Goal: Task Accomplishment & Management: Complete application form

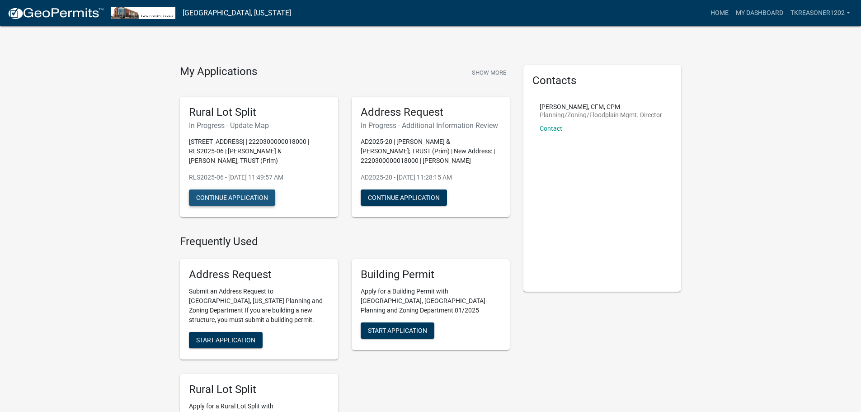
click at [234, 197] on button "Continue Application" at bounding box center [232, 197] width 86 height 16
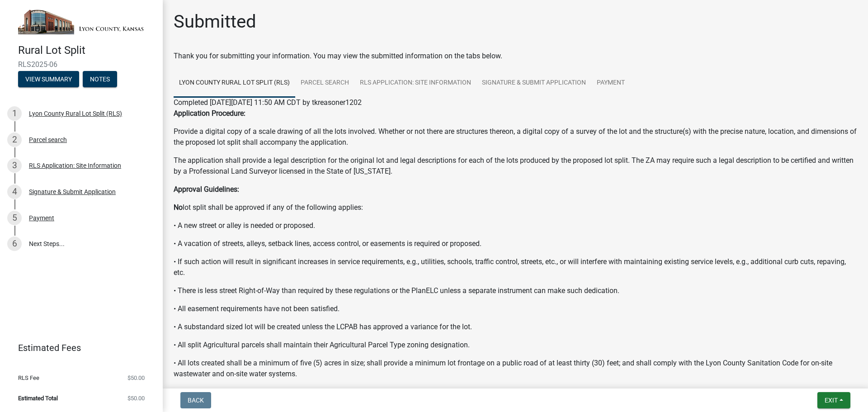
scroll to position [195, 0]
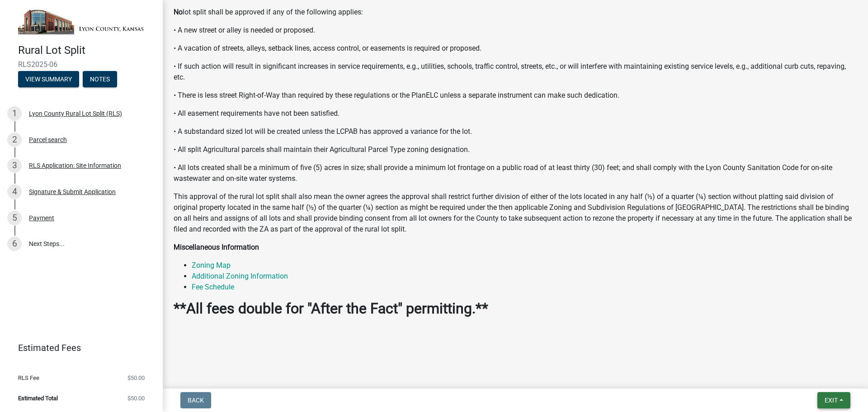
click at [845, 400] on button "Exit" at bounding box center [834, 400] width 33 height 16
click at [804, 376] on button "Save & Exit" at bounding box center [814, 377] width 72 height 22
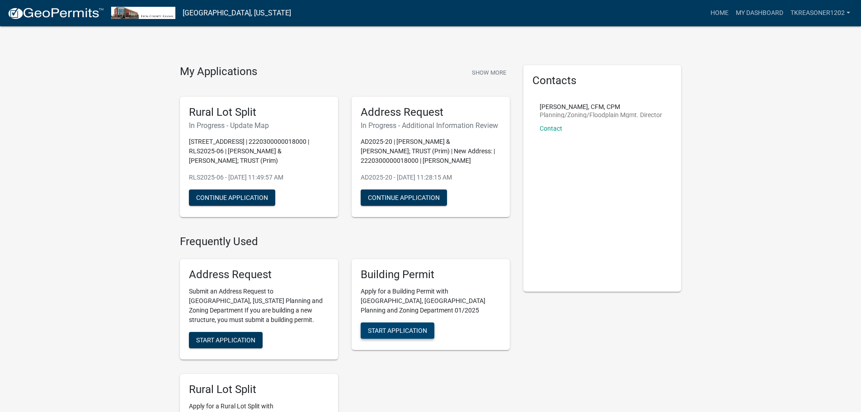
click at [410, 327] on span "Start Application" at bounding box center [397, 330] width 59 height 7
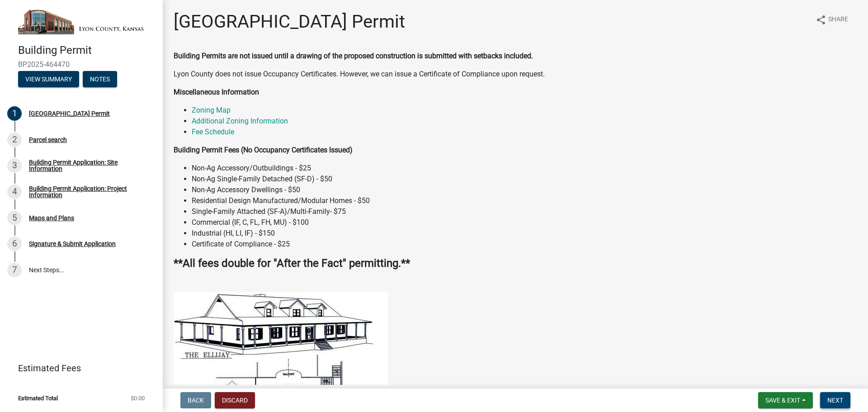
click at [841, 399] on span "Next" at bounding box center [836, 400] width 16 height 7
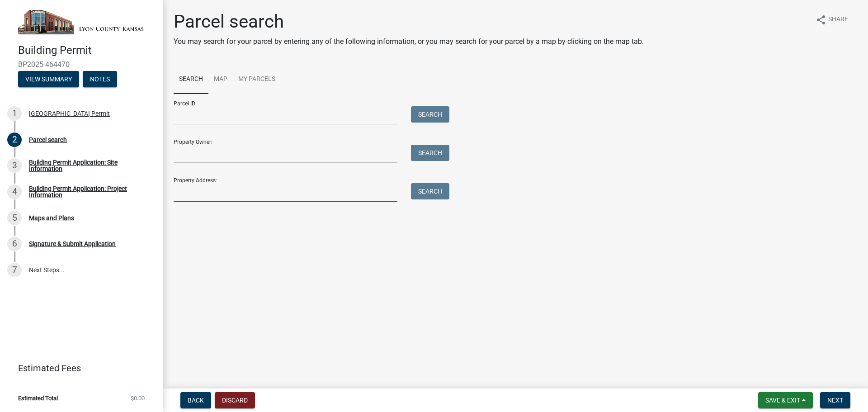
click at [314, 192] on input "Property Address:" at bounding box center [286, 192] width 224 height 19
type input "[STREET_ADDRESS]"
click at [427, 194] on button "Search" at bounding box center [430, 191] width 38 height 16
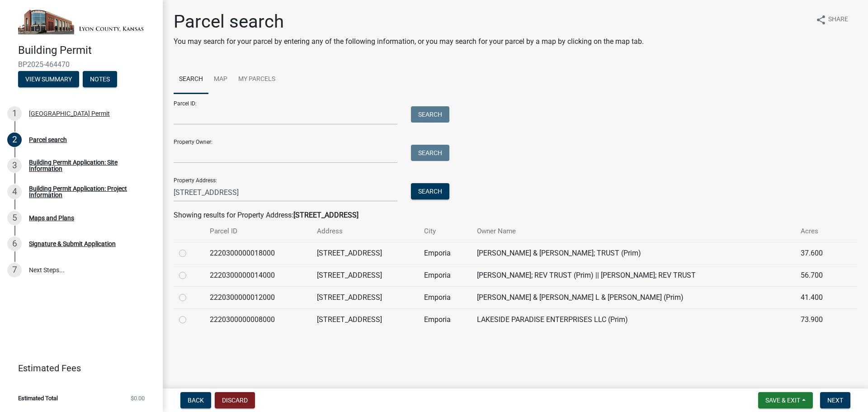
click at [190, 248] on label at bounding box center [190, 248] width 0 height 0
click at [190, 254] on input "radio" at bounding box center [193, 251] width 6 height 6
radio input "true"
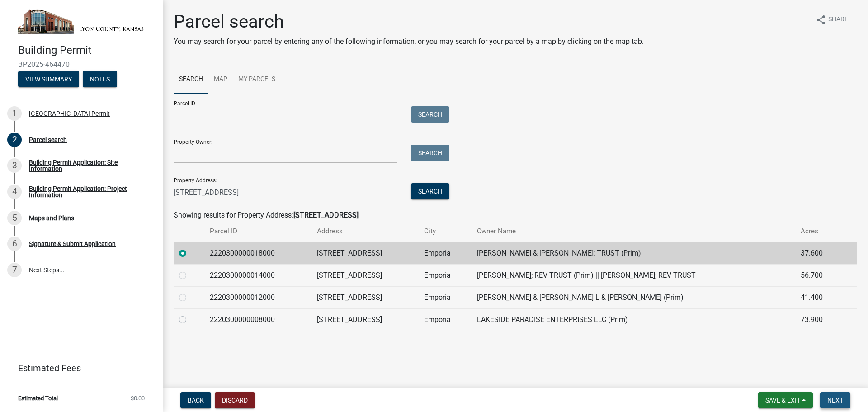
click at [833, 400] on span "Next" at bounding box center [836, 400] width 16 height 7
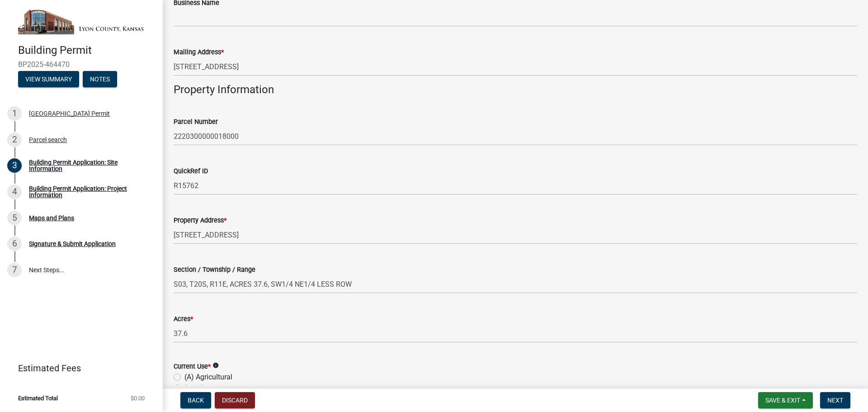
scroll to position [314, 0]
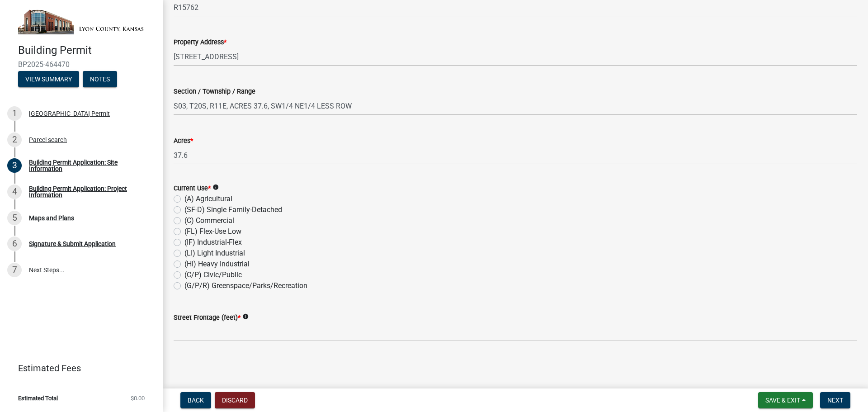
click at [243, 314] on icon "info" at bounding box center [245, 316] width 6 height 6
click at [200, 319] on label "Street Frontage (feet) *" at bounding box center [207, 318] width 67 height 6
click at [239, 317] on span "*" at bounding box center [239, 318] width 3 height 8
click at [193, 139] on span "*" at bounding box center [191, 141] width 3 height 8
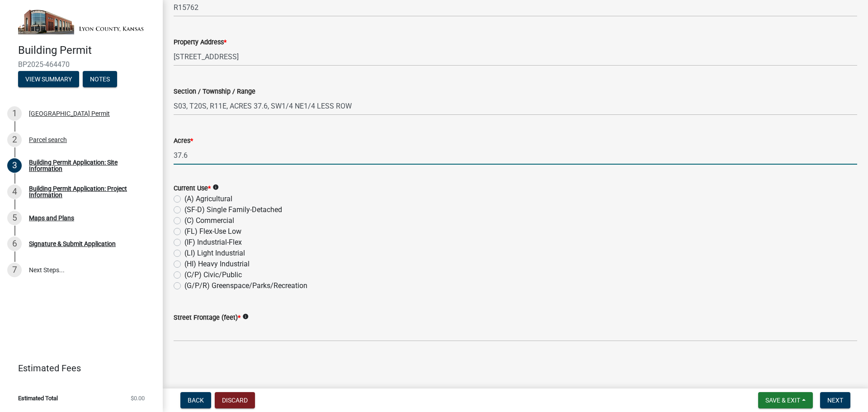
click at [194, 146] on input "37.6" at bounding box center [516, 155] width 684 height 19
click at [205, 161] on input "37.6" at bounding box center [516, 155] width 684 height 19
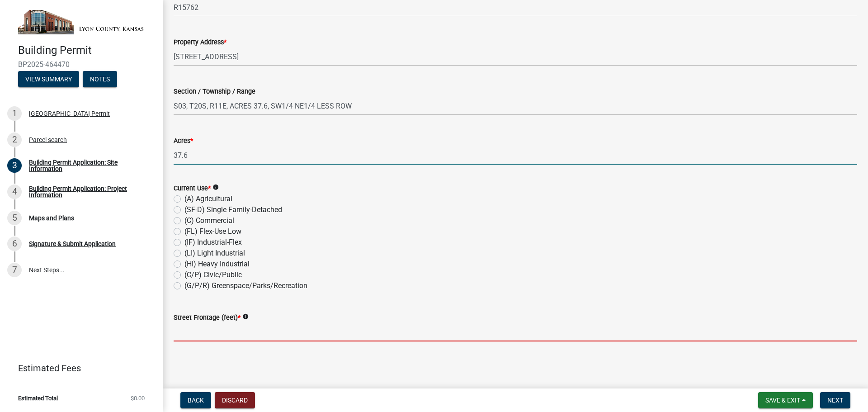
click at [216, 335] on input "text" at bounding box center [516, 332] width 684 height 19
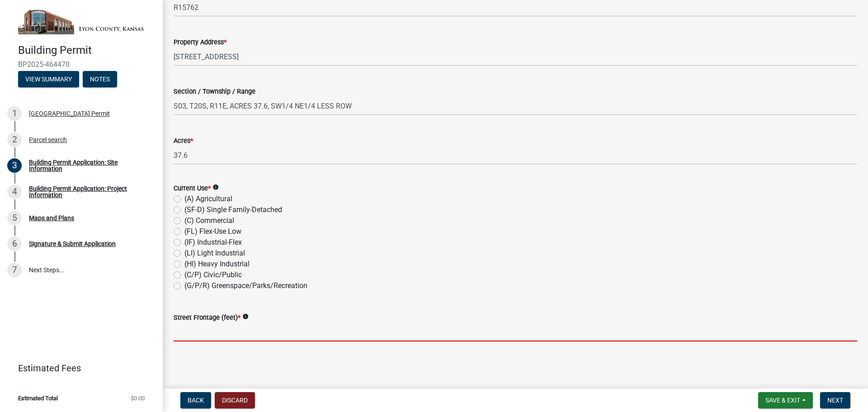
click at [194, 334] on input "text" at bounding box center [516, 332] width 684 height 19
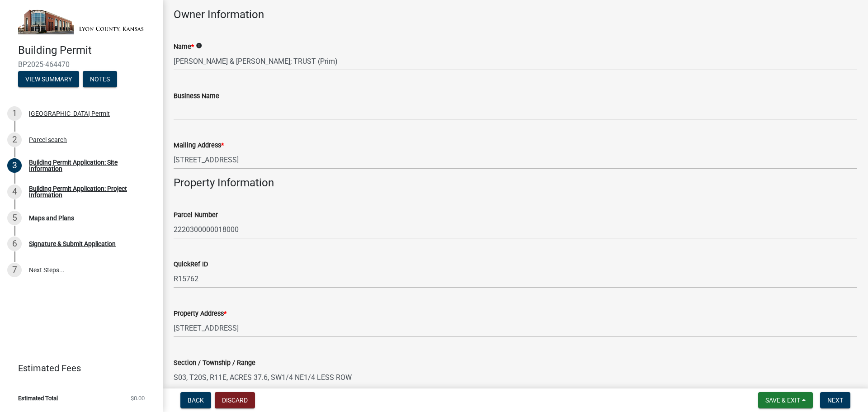
scroll to position [178, 0]
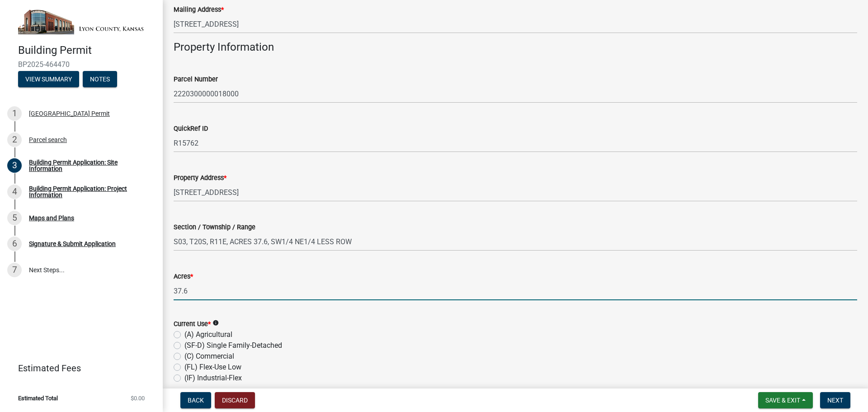
drag, startPoint x: 198, startPoint y: 291, endPoint x: 76, endPoint y: 291, distance: 122.1
click at [76, 291] on div "Building Permit BP2025-464470 View Summary Notes 1 [GEOGRAPHIC_DATA] Permit 2 P…" at bounding box center [434, 206] width 868 height 412
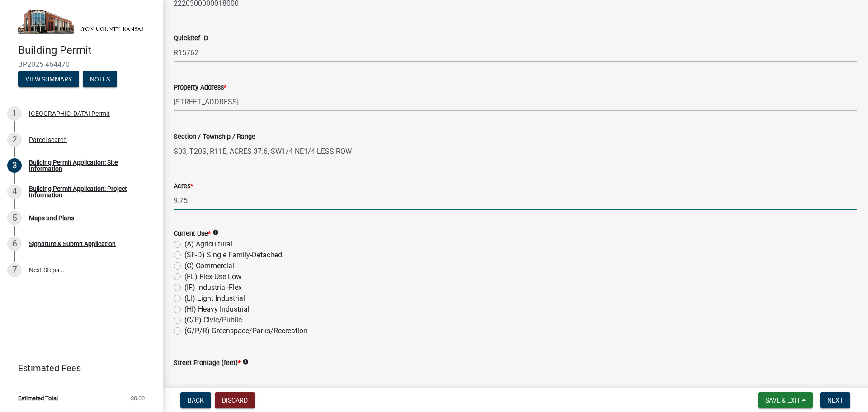
type input "9.75"
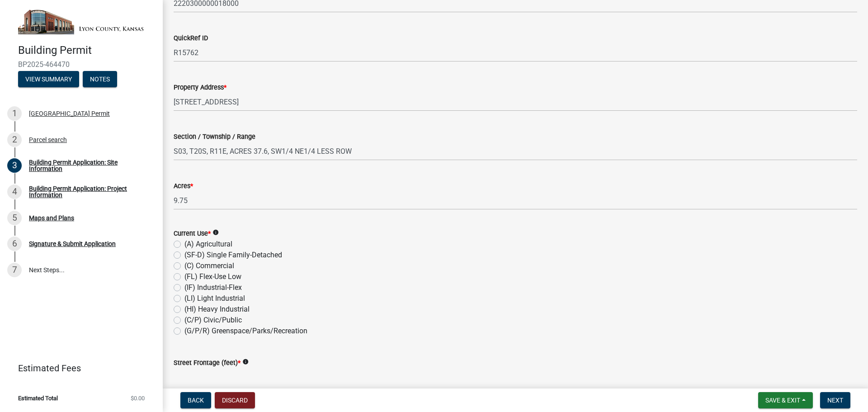
click at [192, 184] on span "*" at bounding box center [191, 186] width 3 height 8
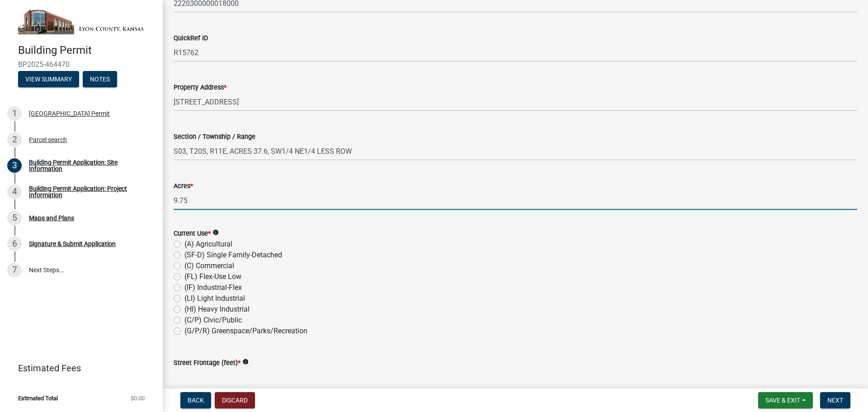
click at [192, 191] on input "9.75" at bounding box center [516, 200] width 684 height 19
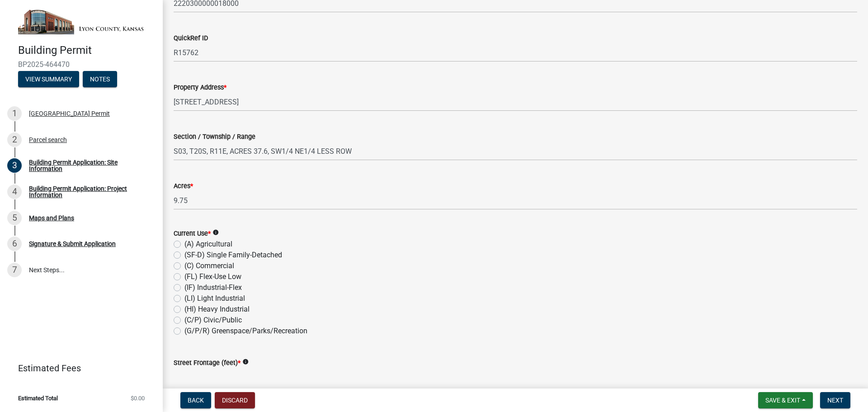
click at [279, 244] on div "(A) Agricultural" at bounding box center [516, 244] width 684 height 11
click at [185, 254] on label "(SF-D) Single Family-Detached" at bounding box center [234, 255] width 98 height 11
click at [185, 254] on input "(SF-D) Single Family-Detached" at bounding box center [188, 253] width 6 height 6
radio input "true"
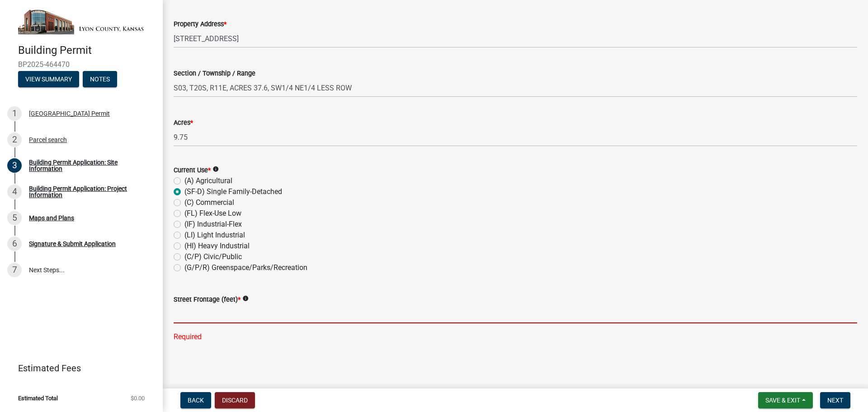
click at [203, 313] on input "text" at bounding box center [516, 314] width 684 height 19
click at [204, 313] on input "text" at bounding box center [516, 314] width 684 height 19
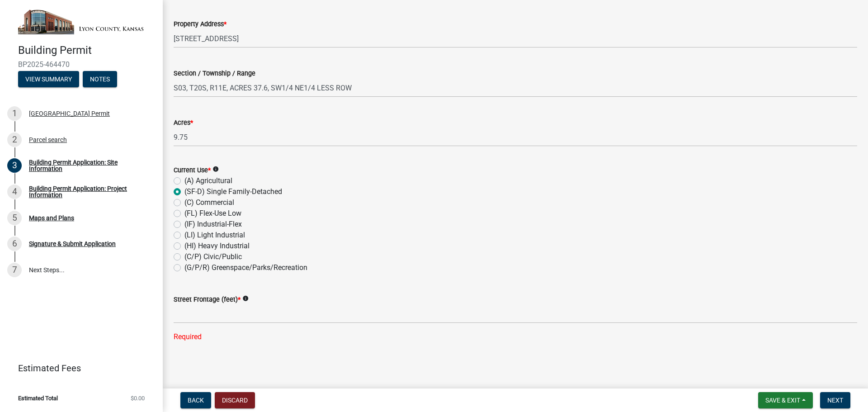
click at [243, 299] on icon "info" at bounding box center [245, 298] width 6 height 6
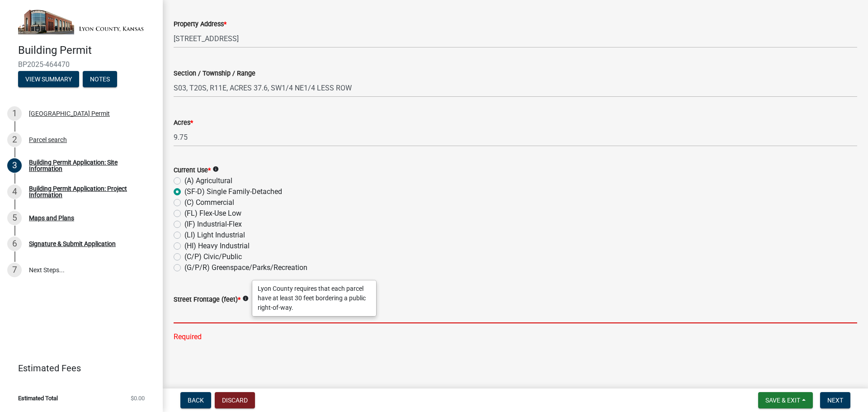
click at [226, 317] on input "text" at bounding box center [516, 314] width 684 height 19
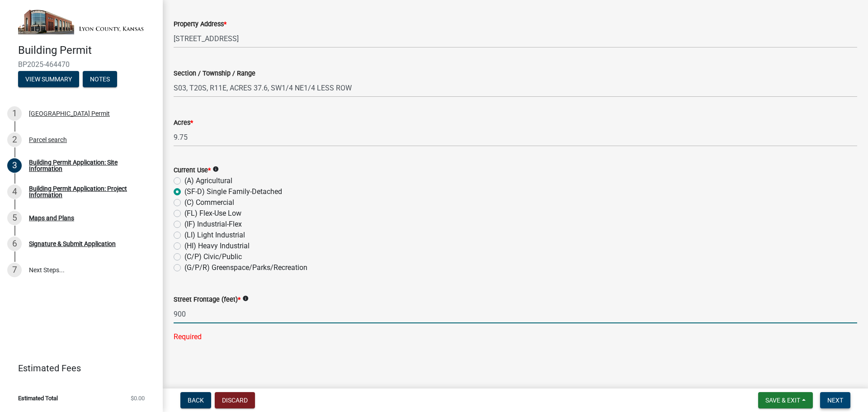
type input "900"
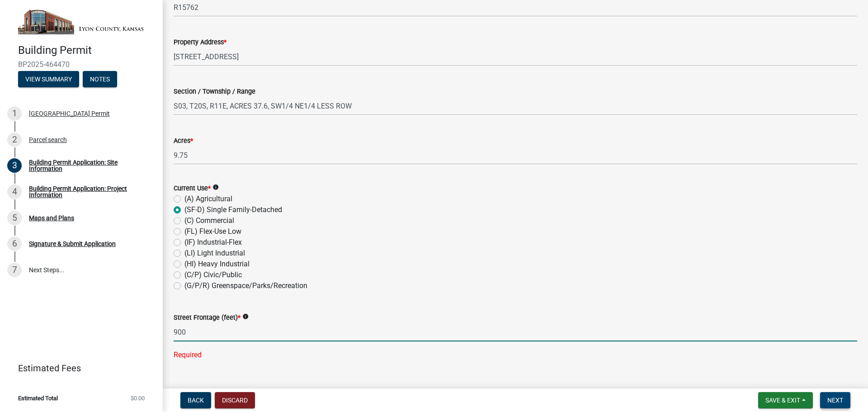
click at [837, 397] on span "Next" at bounding box center [836, 400] width 16 height 7
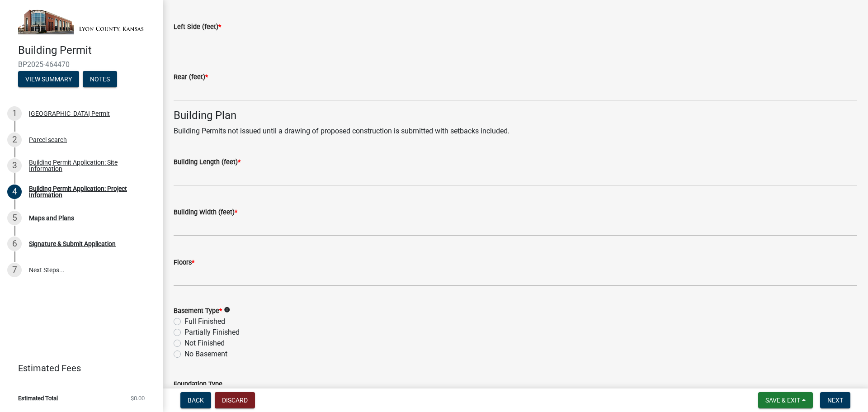
scroll to position [588, 0]
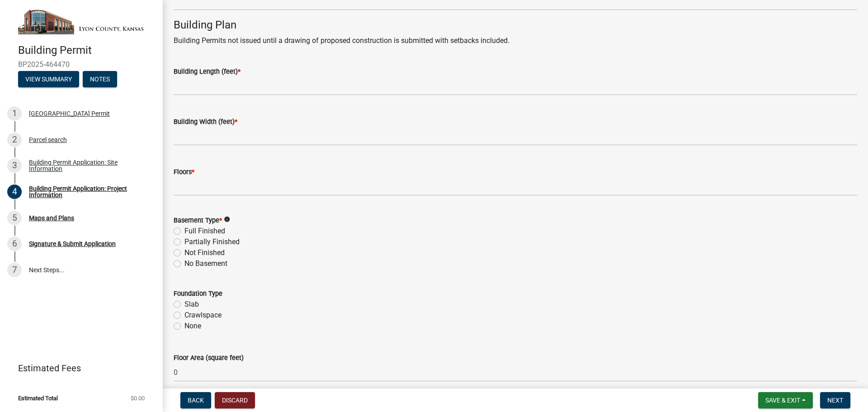
click at [185, 262] on label "No Basement" at bounding box center [206, 263] width 43 height 11
click at [185, 262] on input "No Basement" at bounding box center [188, 261] width 6 height 6
radio input "true"
click at [185, 306] on label "Slab" at bounding box center [192, 304] width 14 height 11
click at [185, 305] on input "Slab" at bounding box center [188, 302] width 6 height 6
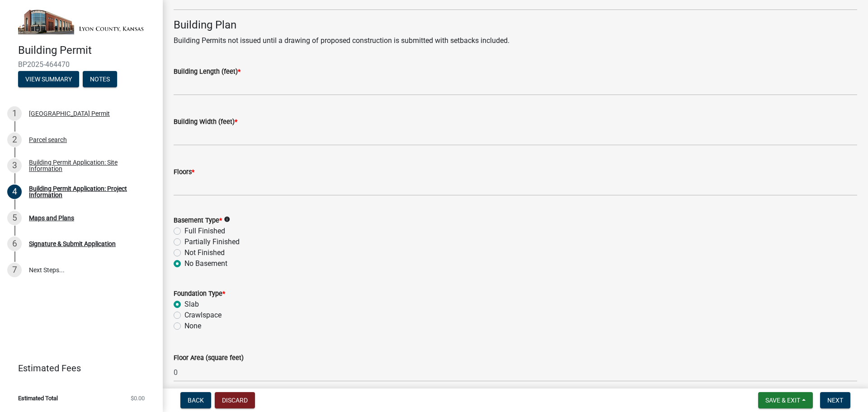
radio input "true"
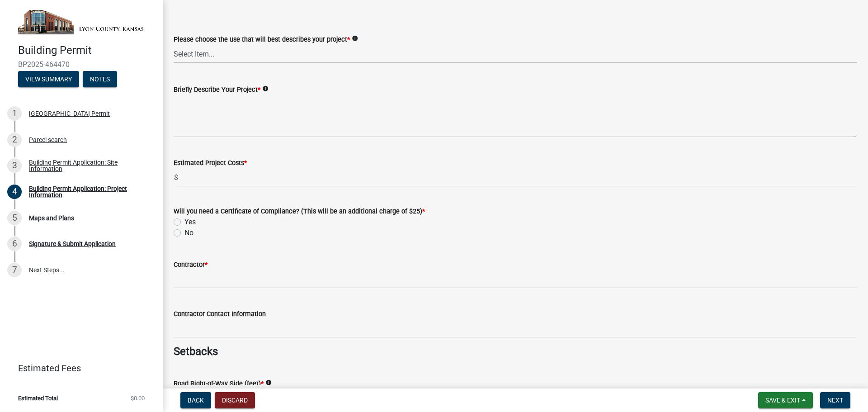
scroll to position [0, 0]
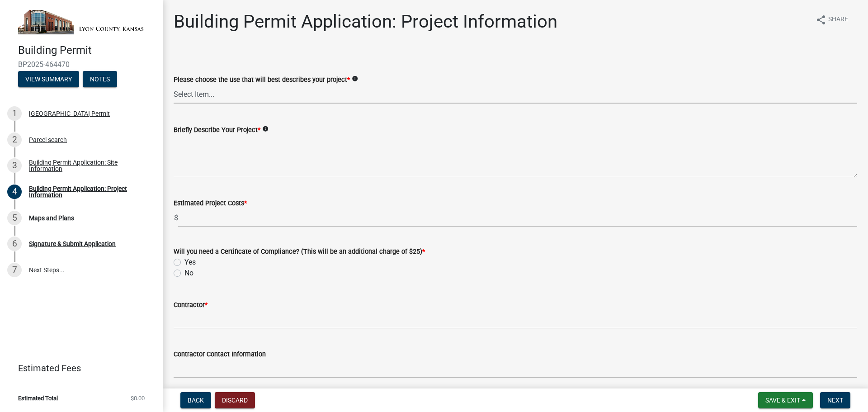
click at [208, 92] on select "Select Item... Non-Exempt Single Family-Detached (SF-D) Non-Exempt Accessory Dw…" at bounding box center [516, 94] width 684 height 19
click at [174, 85] on select "Select Item... Non-Exempt Single Family-Detached (SF-D) Non-Exempt Accessory Dw…" at bounding box center [516, 94] width 684 height 19
select select "443bc149-a562-434d-b67f-cb8befea0c8e"
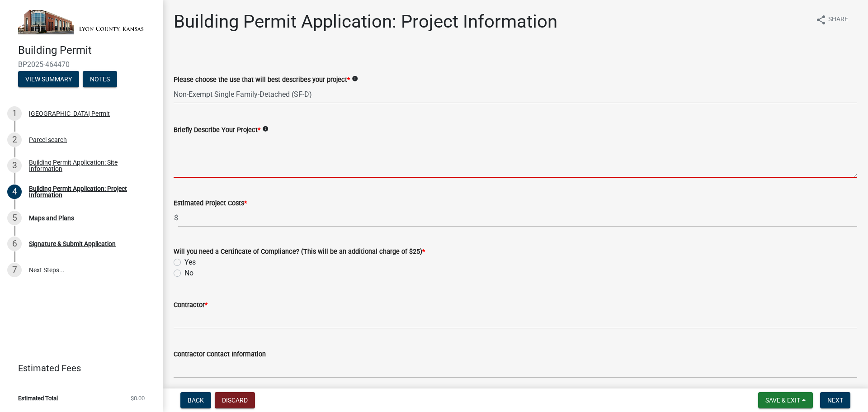
click at [238, 147] on textarea "Briefly Describe Your Project *" at bounding box center [516, 156] width 684 height 43
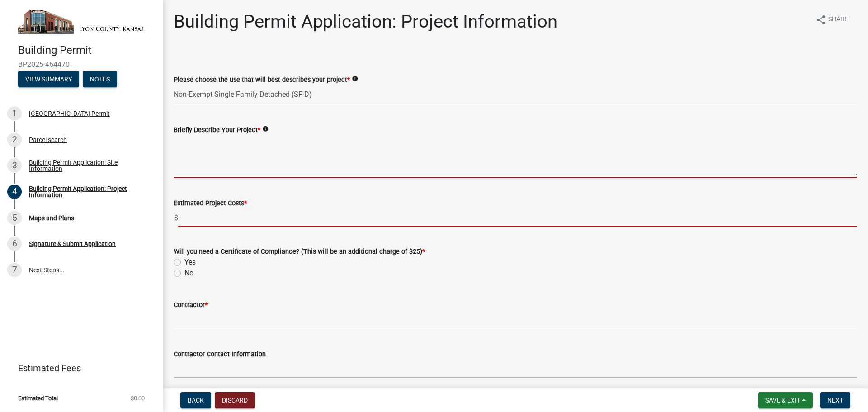
click at [222, 221] on input "text" at bounding box center [517, 217] width 679 height 19
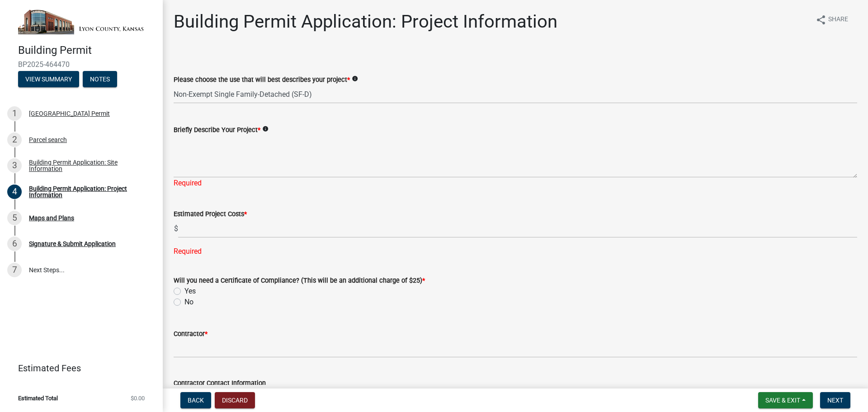
click at [260, 129] on span "*" at bounding box center [259, 130] width 3 height 8
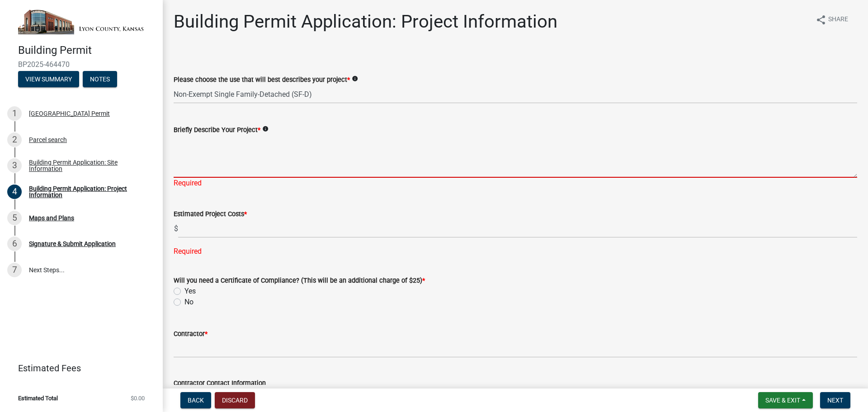
click at [260, 135] on textarea "Briefly Describe Your Project *" at bounding box center [516, 156] width 684 height 43
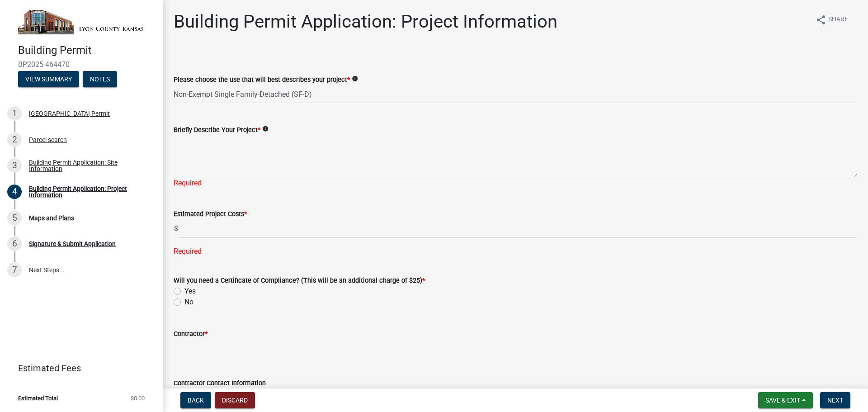
click at [264, 129] on icon "info" at bounding box center [265, 129] width 6 height 6
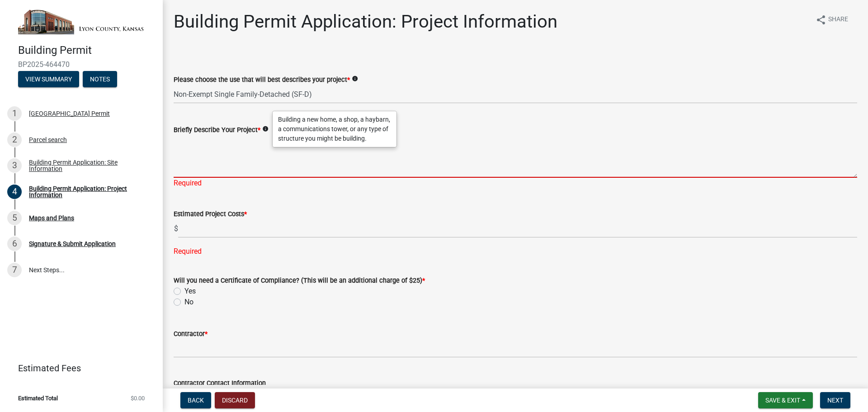
click at [217, 153] on textarea "Briefly Describe Your Project *" at bounding box center [516, 156] width 684 height 43
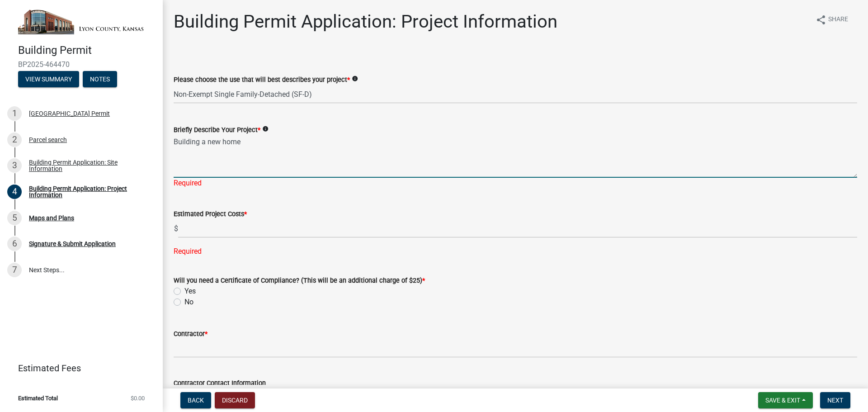
type textarea "Building a new home"
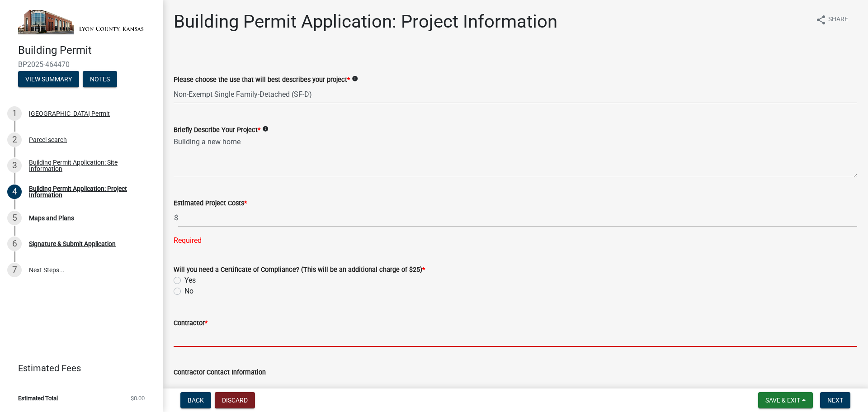
click at [216, 349] on wm-data-entity-input "Contractor *" at bounding box center [516, 329] width 684 height 49
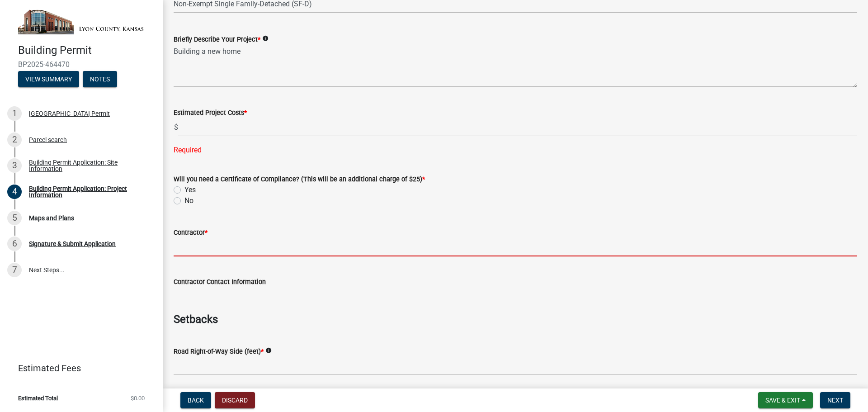
scroll to position [136, 0]
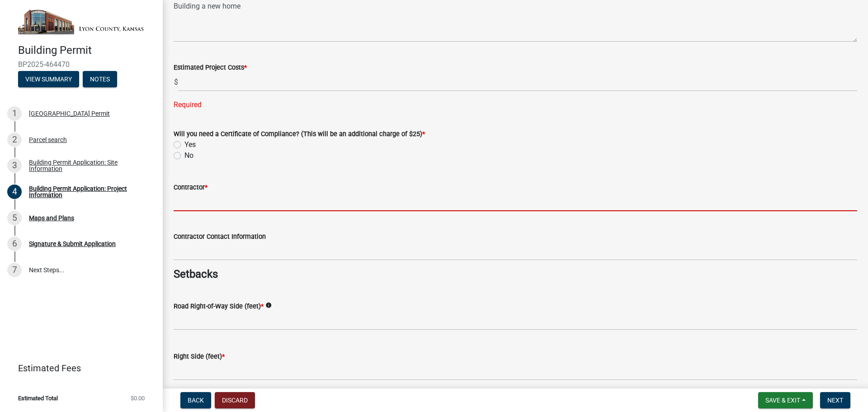
click at [199, 199] on input "Contractor *" at bounding box center [516, 202] width 684 height 19
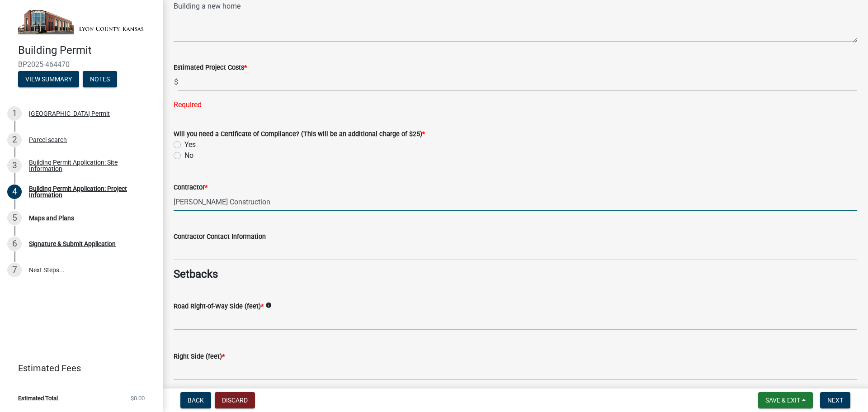
type input "[PERSON_NAME] Construction"
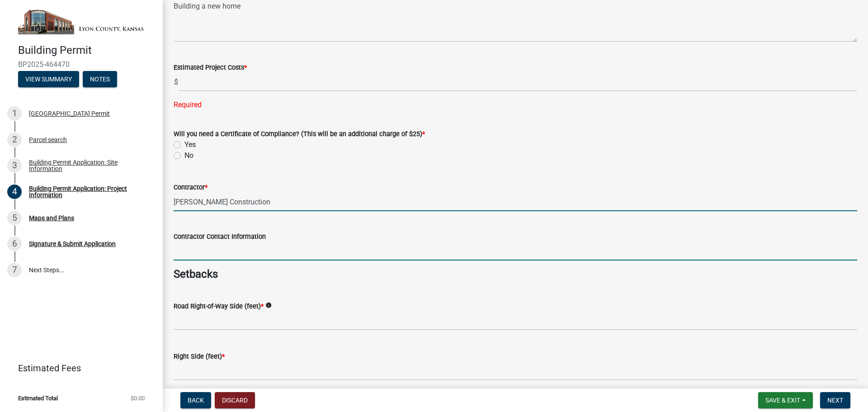
click at [214, 254] on input "Contractor Contact Information" at bounding box center [516, 251] width 684 height 19
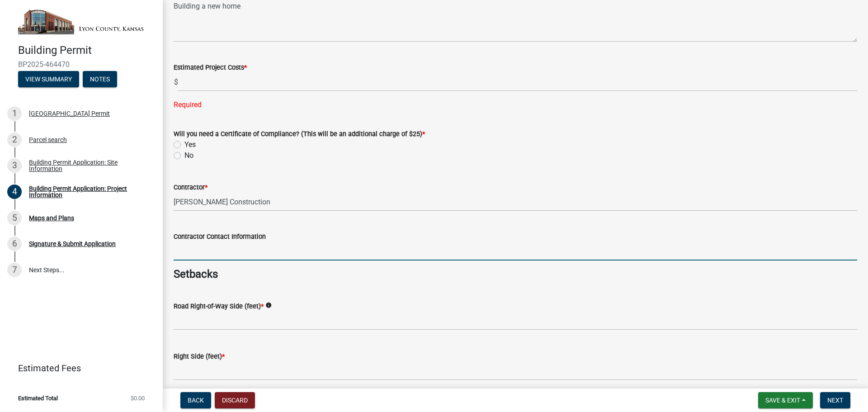
scroll to position [226, 0]
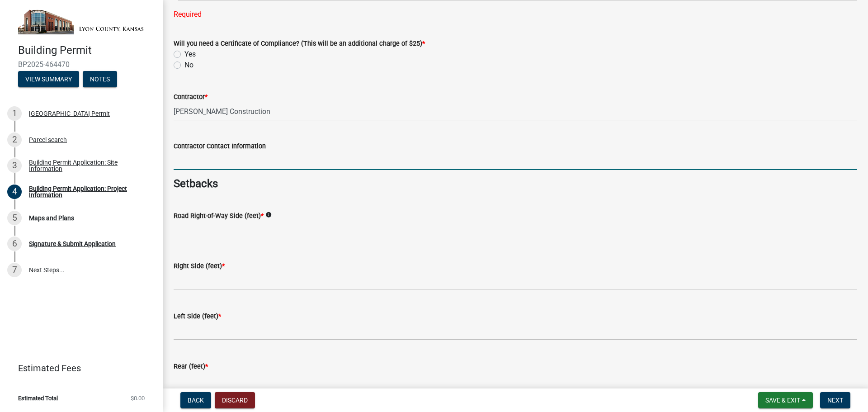
click at [199, 161] on input "Contractor Contact Information" at bounding box center [516, 160] width 684 height 19
type input "[PHONE_NUMBER]"
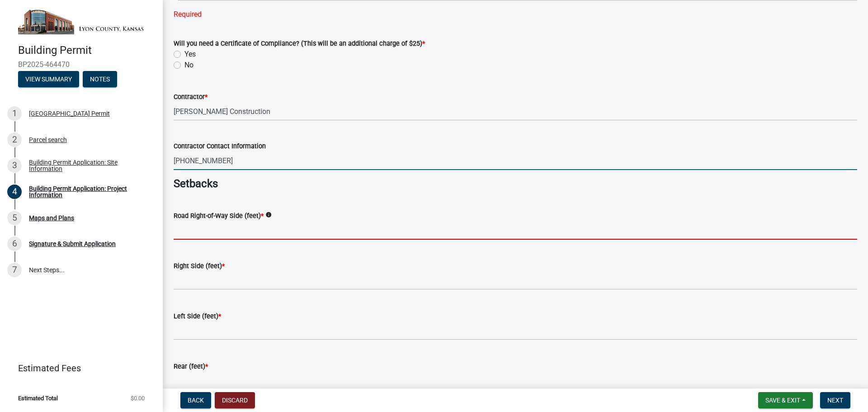
click at [229, 232] on input "text" at bounding box center [516, 230] width 684 height 19
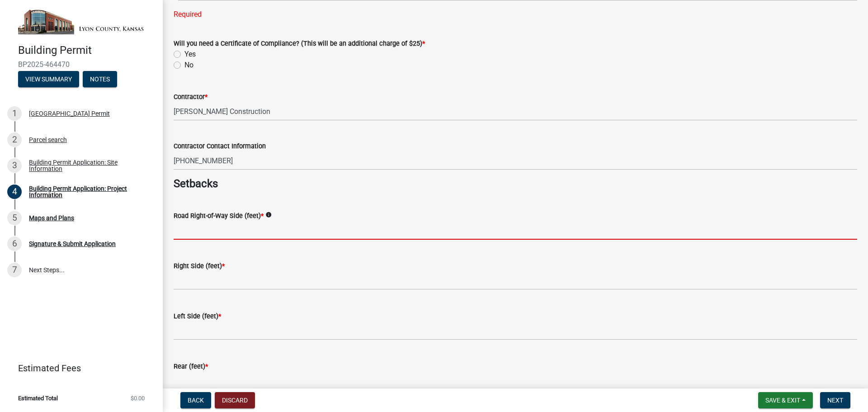
click at [265, 216] on icon "info" at bounding box center [268, 215] width 6 height 6
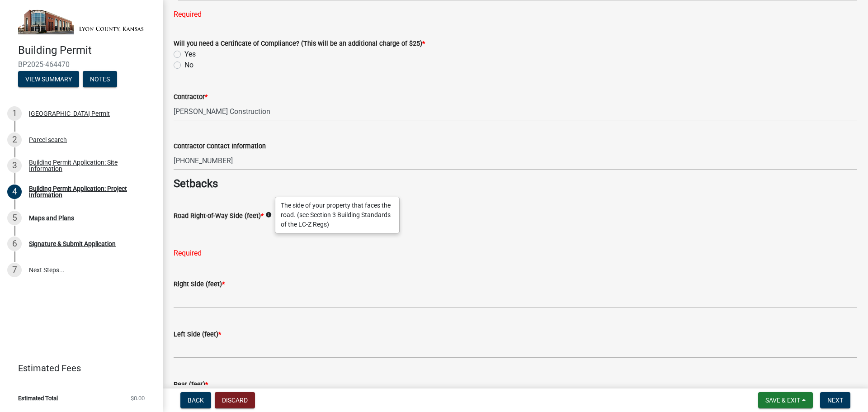
click at [265, 216] on icon "info" at bounding box center [268, 215] width 6 height 6
click at [265, 215] on icon "info" at bounding box center [268, 215] width 6 height 6
click at [193, 251] on div "Required" at bounding box center [516, 253] width 684 height 11
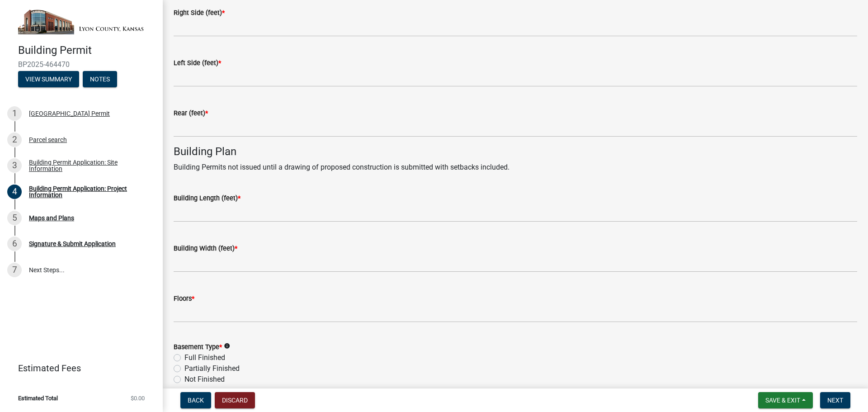
scroll to position [588, 0]
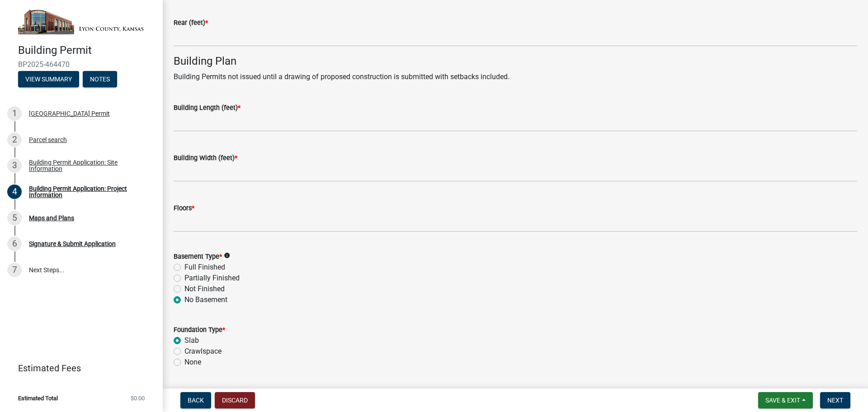
click at [200, 232] on wm-data-entity-input "Floors *" at bounding box center [516, 215] width 684 height 50
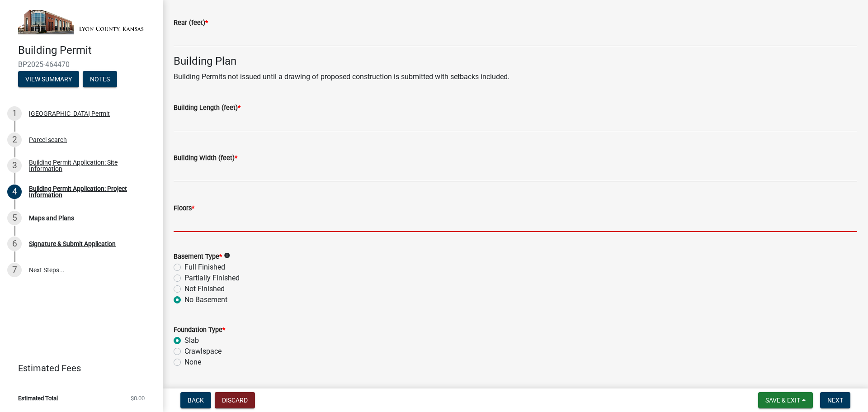
click at [201, 224] on input "text" at bounding box center [516, 222] width 684 height 19
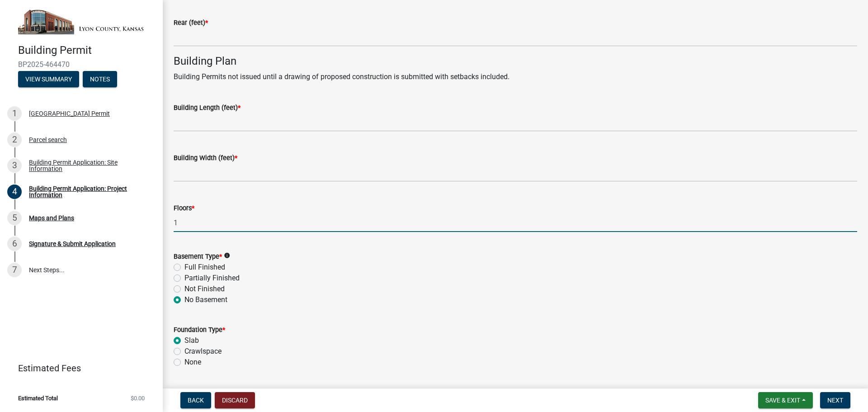
type input "1"
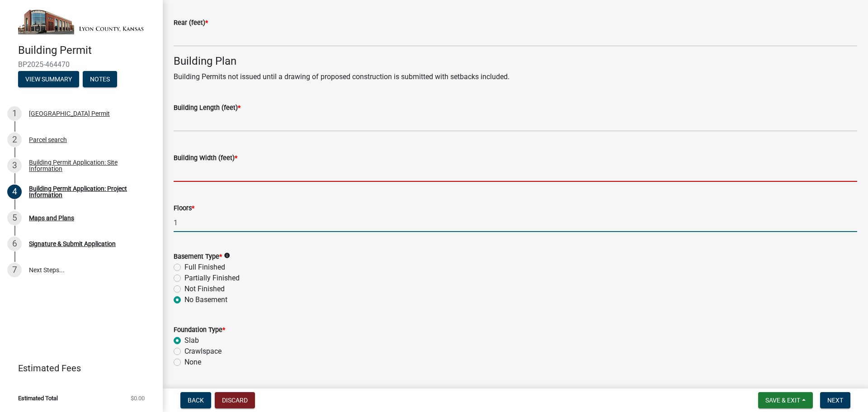
click at [208, 175] on input "text" at bounding box center [516, 172] width 684 height 19
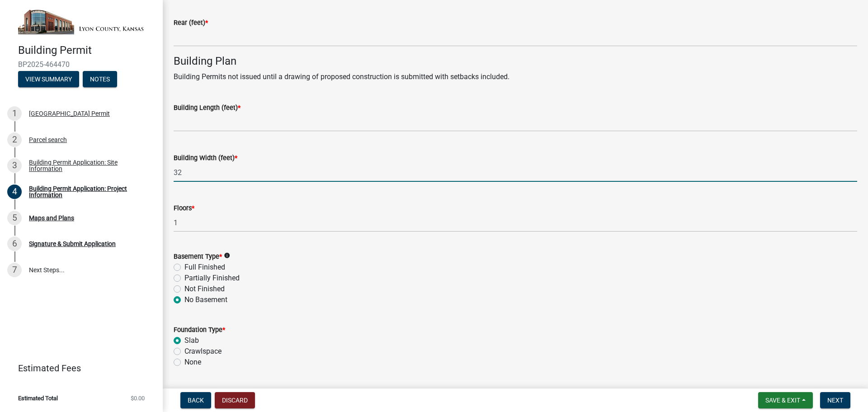
type input "32"
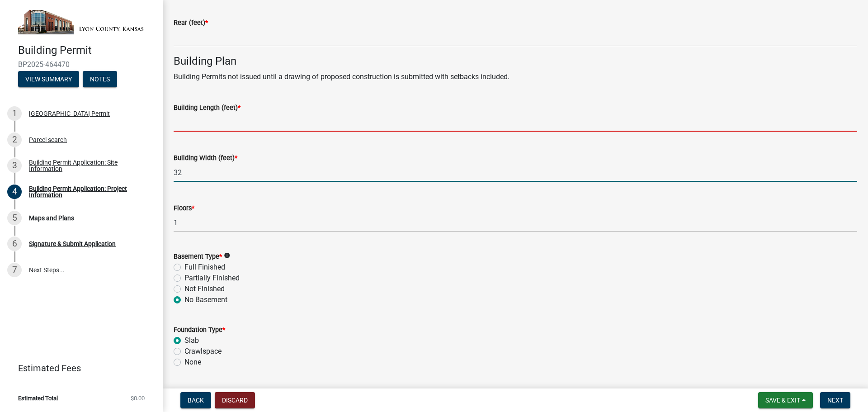
click at [185, 122] on input "text" at bounding box center [516, 122] width 684 height 19
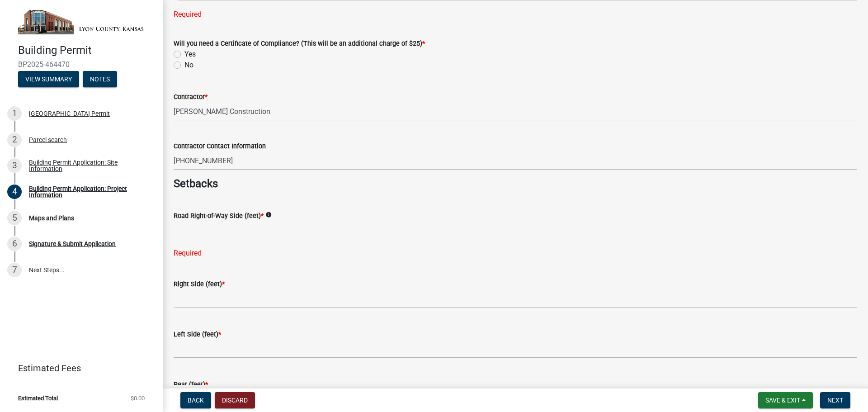
scroll to position [362, 0]
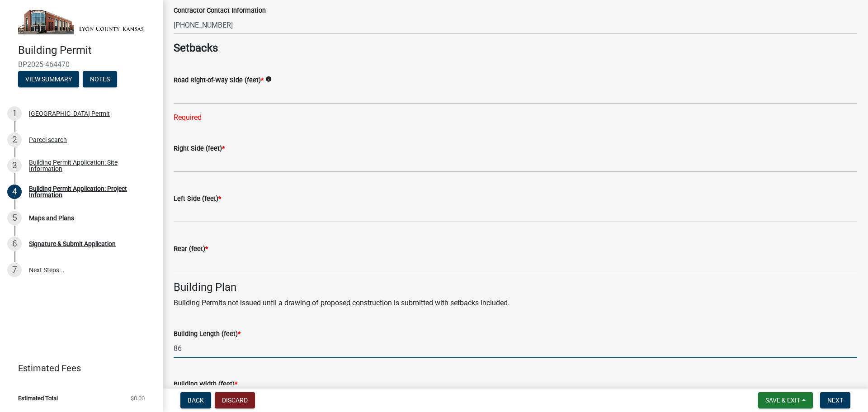
type input "86"
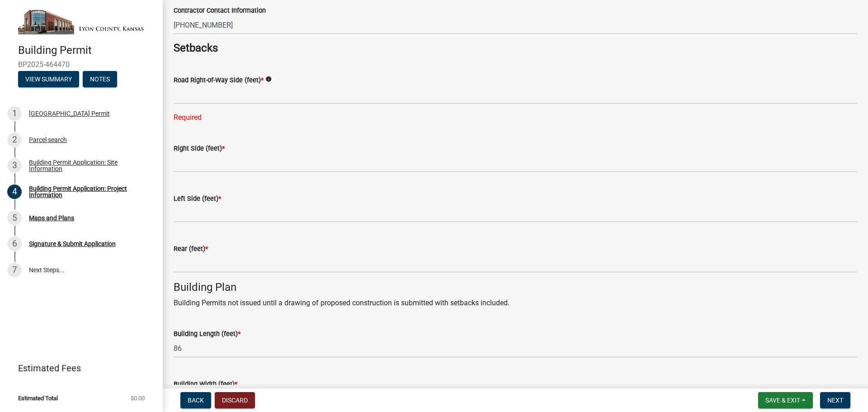
click at [268, 77] on icon "info" at bounding box center [268, 79] width 6 height 6
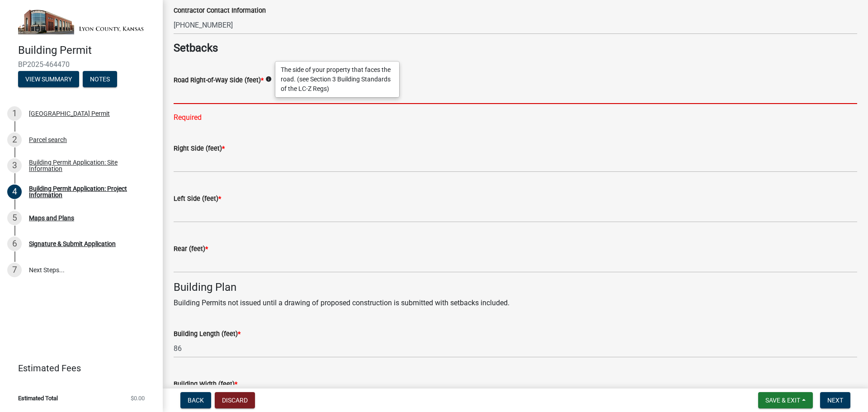
click at [204, 98] on input "text" at bounding box center [516, 94] width 684 height 19
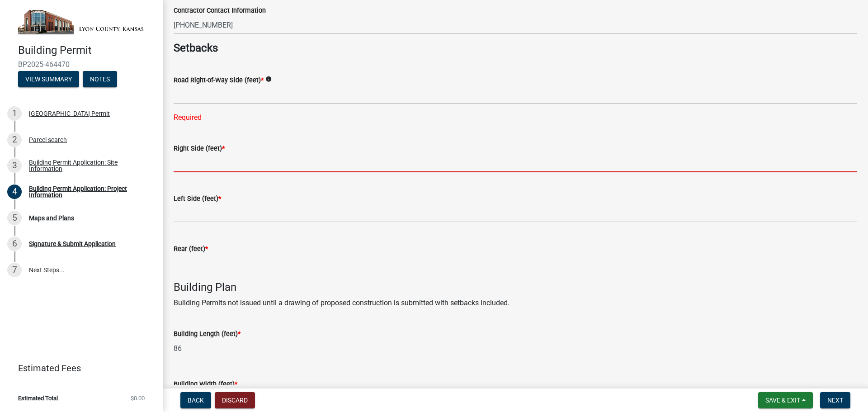
click at [218, 164] on input "text" at bounding box center [516, 163] width 684 height 19
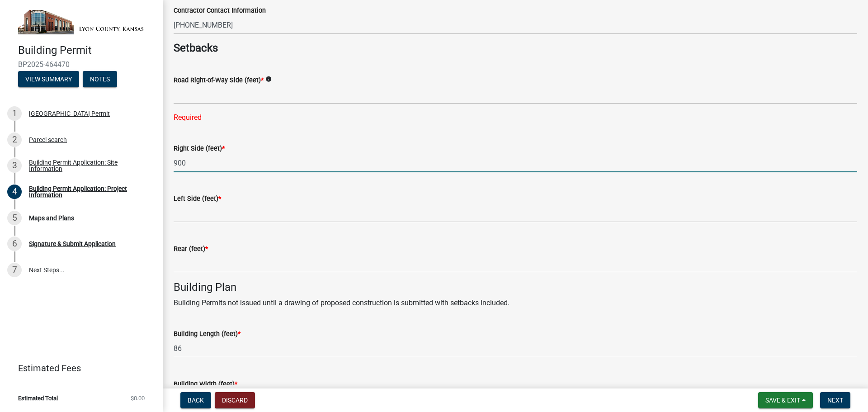
type input "900"
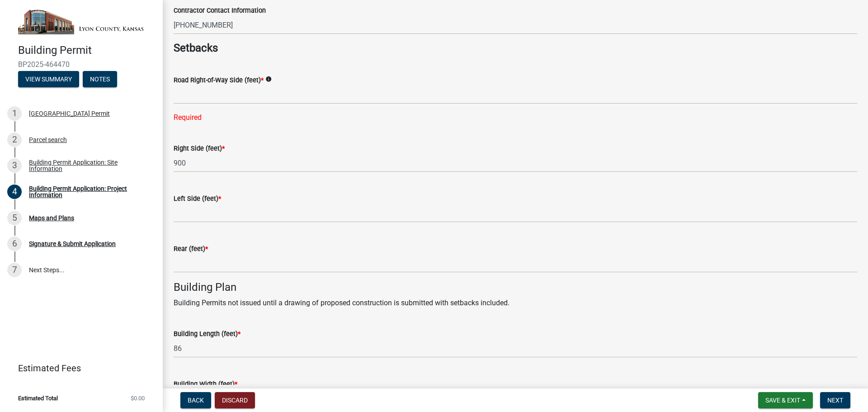
click at [207, 247] on span "*" at bounding box center [206, 249] width 3 height 8
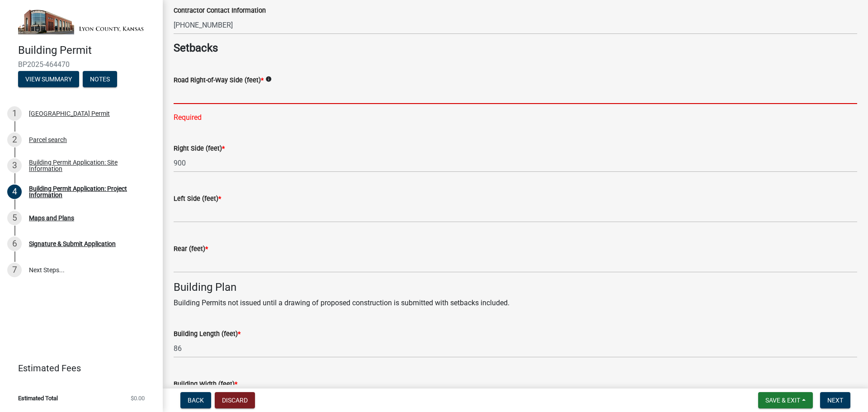
click at [202, 95] on input "text" at bounding box center [516, 94] width 684 height 19
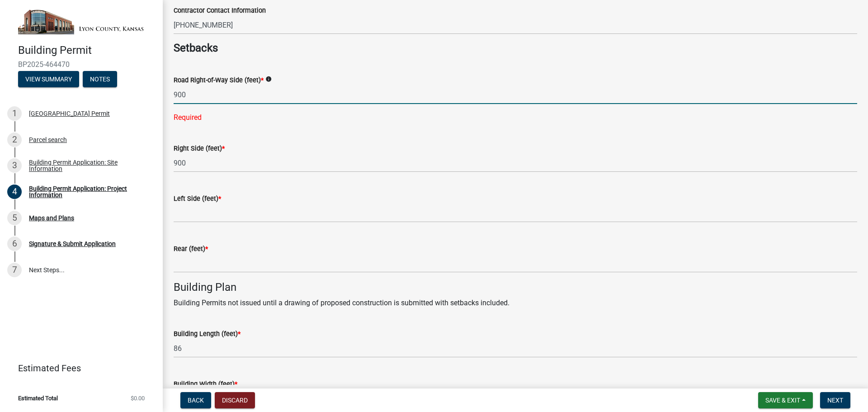
type input "900"
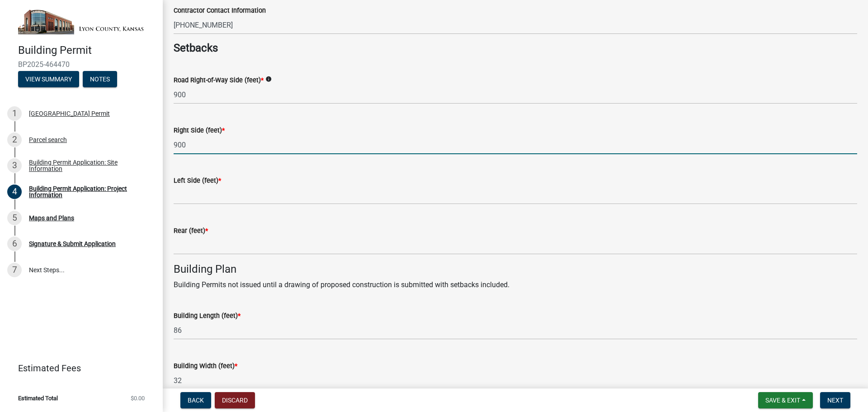
click at [203, 164] on wm-data-entity-input-list "Please choose the use that will best describes your project * info Select Item.…" at bounding box center [516, 161] width 684 height 945
type input "9"
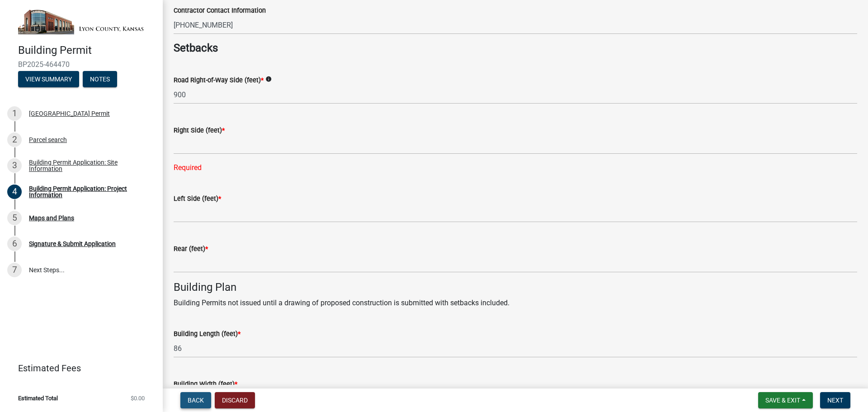
click at [194, 404] on button "Back" at bounding box center [195, 400] width 31 height 16
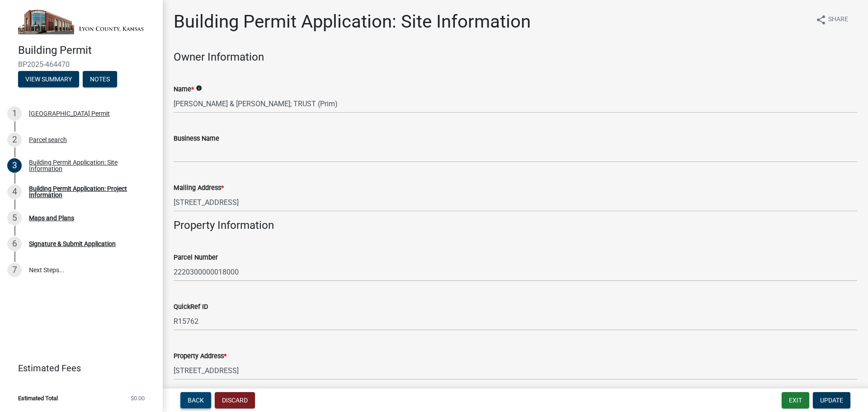
click at [194, 404] on button "Back" at bounding box center [195, 400] width 31 height 16
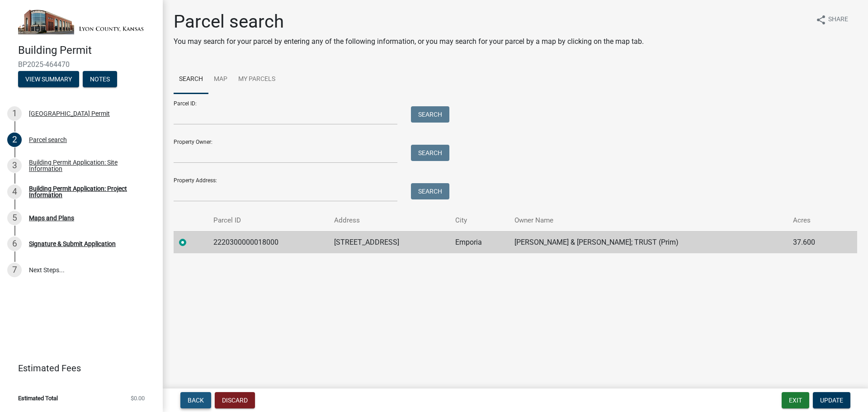
click at [194, 404] on button "Back" at bounding box center [195, 400] width 31 height 16
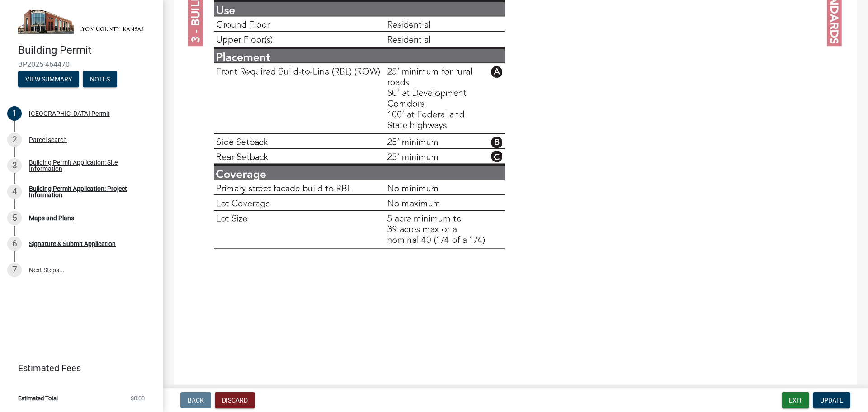
scroll to position [3088, 0]
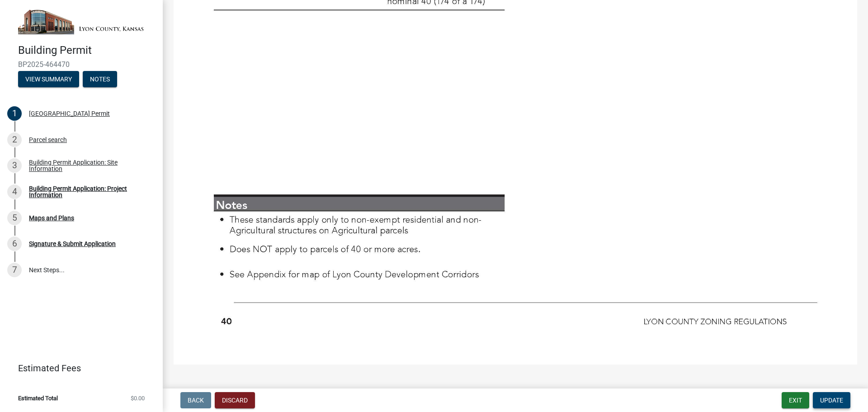
click at [826, 402] on span "Update" at bounding box center [831, 400] width 23 height 7
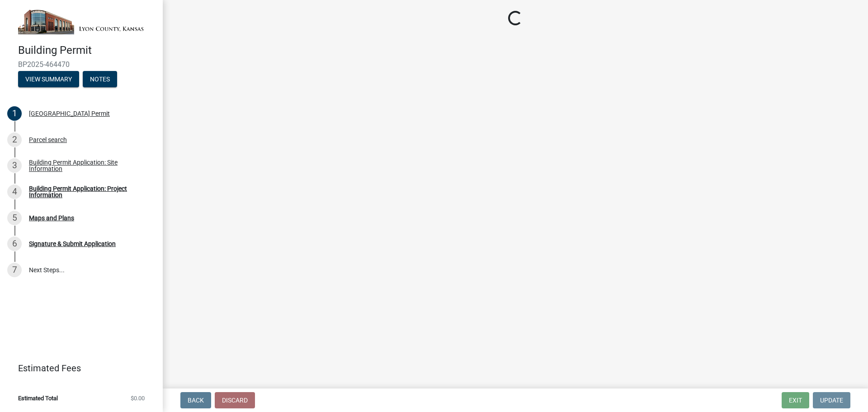
scroll to position [0, 0]
select select "443bc149-a562-434d-b67f-cb8befea0c8e"
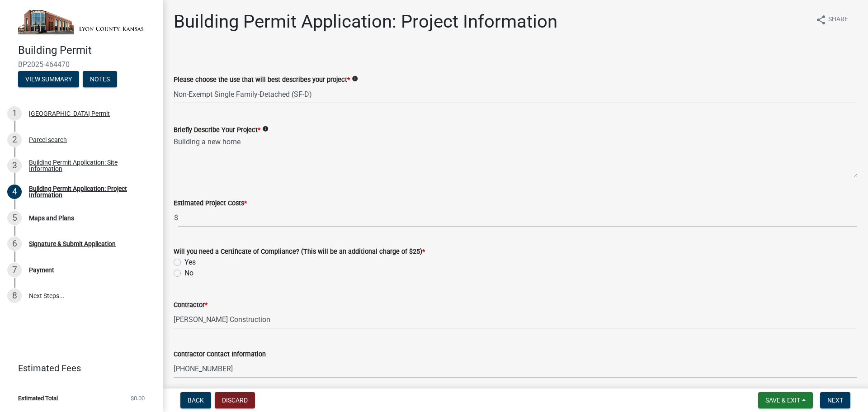
click at [185, 274] on label "No" at bounding box center [189, 273] width 9 height 11
click at [185, 274] on input "No" at bounding box center [188, 271] width 6 height 6
radio input "true"
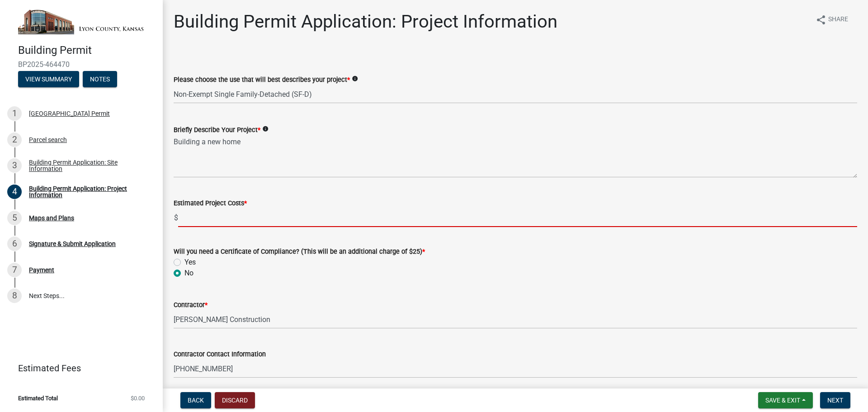
click at [208, 222] on input "text" at bounding box center [517, 217] width 679 height 19
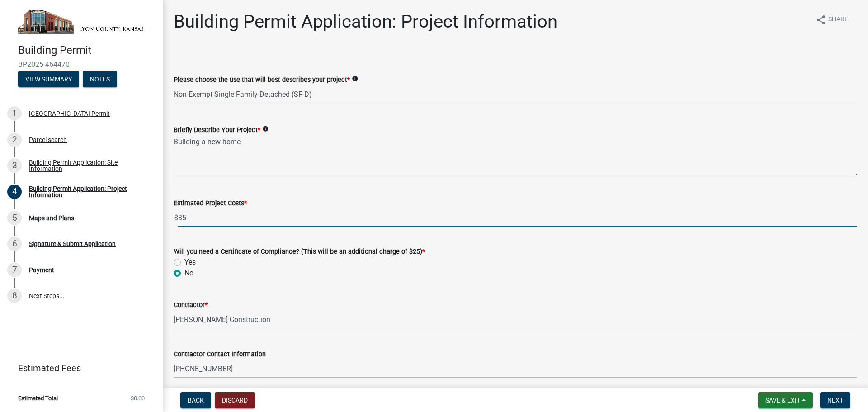
type input "3"
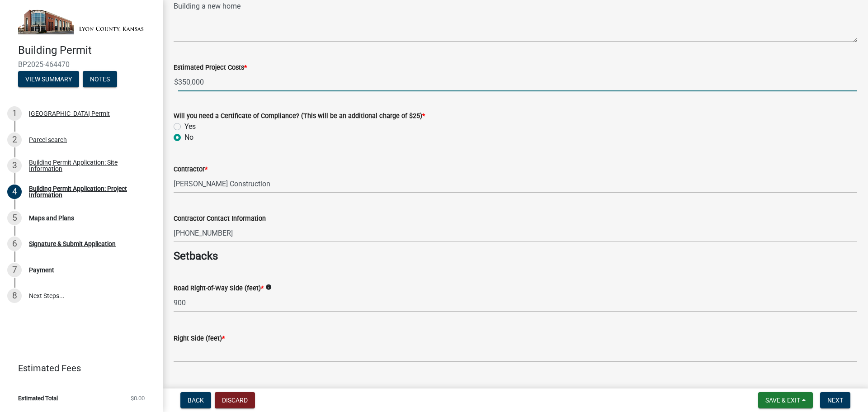
scroll to position [226, 0]
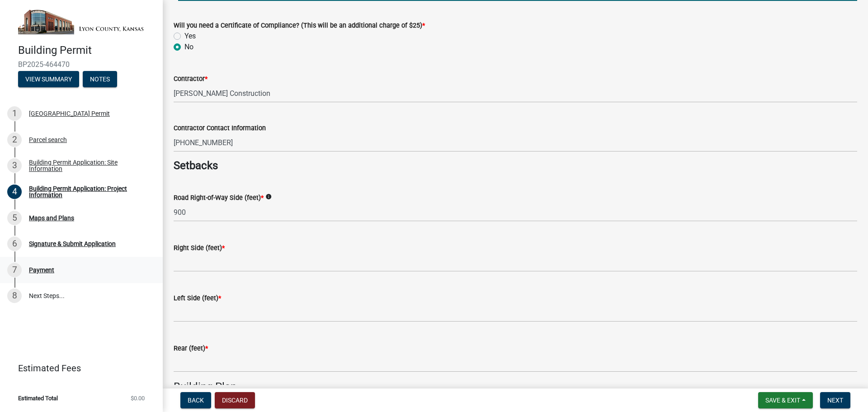
type input "350000.00"
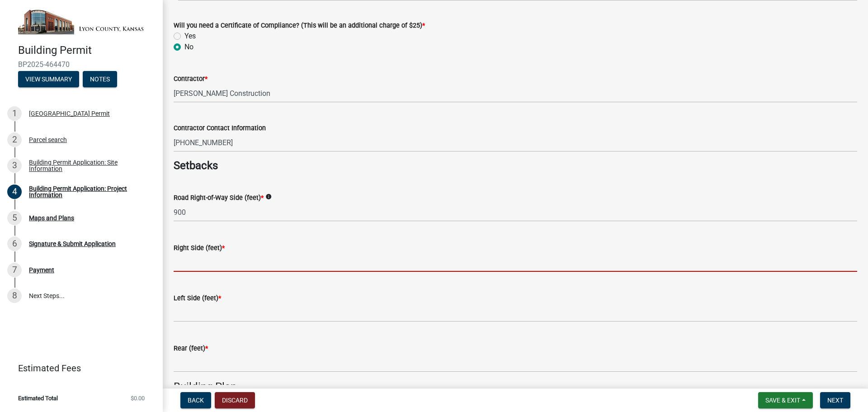
click at [227, 266] on input "text" at bounding box center [516, 262] width 684 height 19
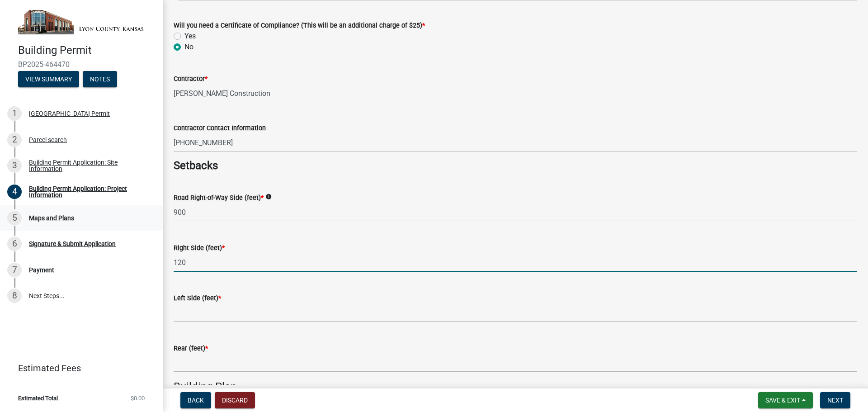
type input "120"
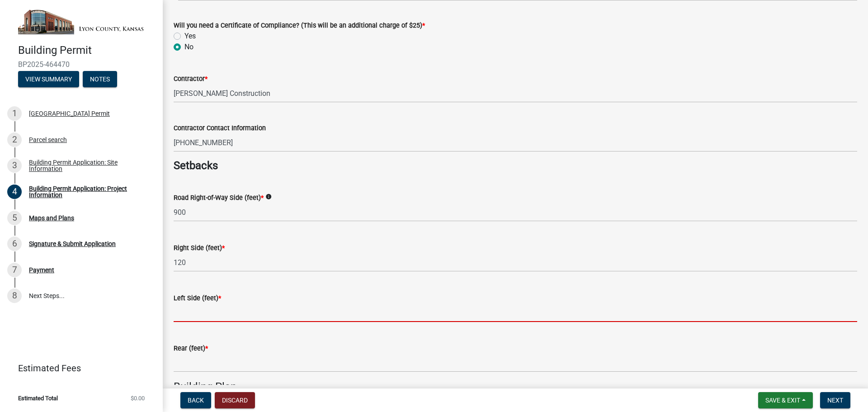
click at [219, 309] on input "text" at bounding box center [516, 312] width 684 height 19
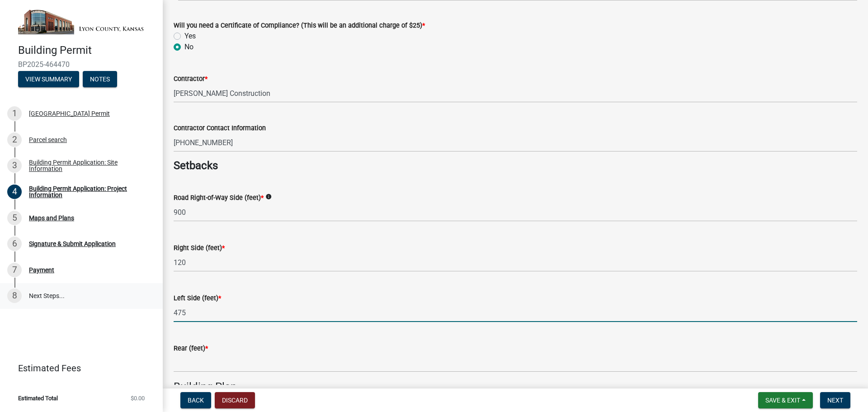
type input "475"
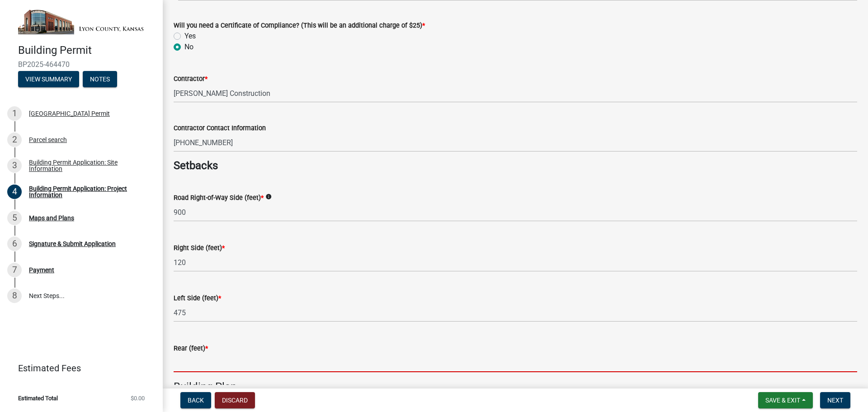
click at [237, 370] on input "text" at bounding box center [516, 363] width 684 height 19
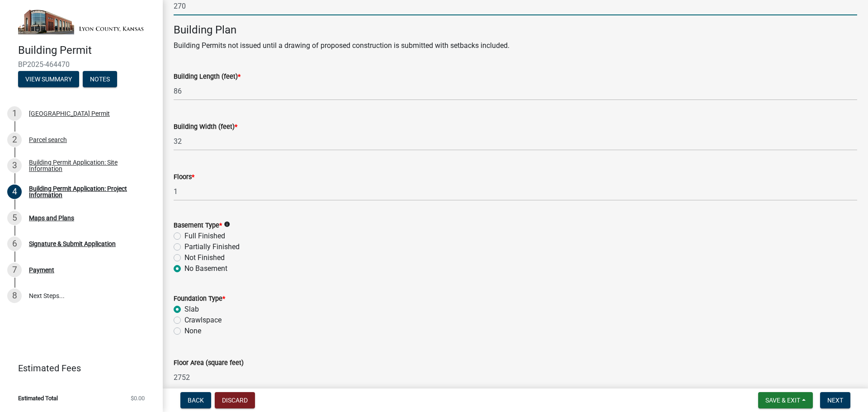
scroll to position [628, 0]
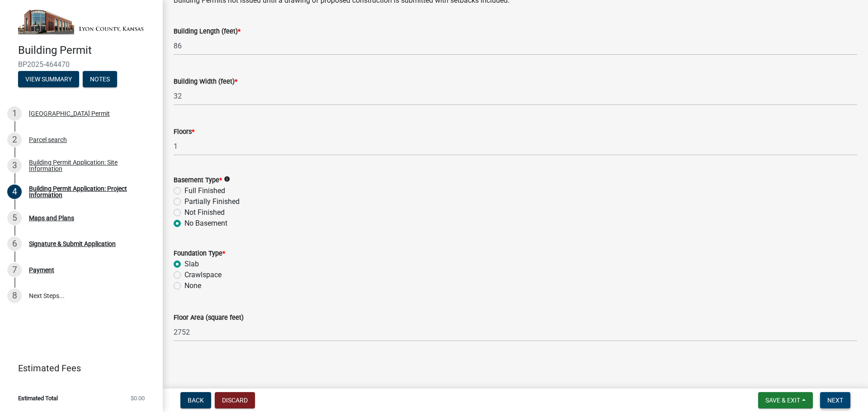
type input "270"
click at [822, 403] on button "Next" at bounding box center [835, 400] width 30 height 16
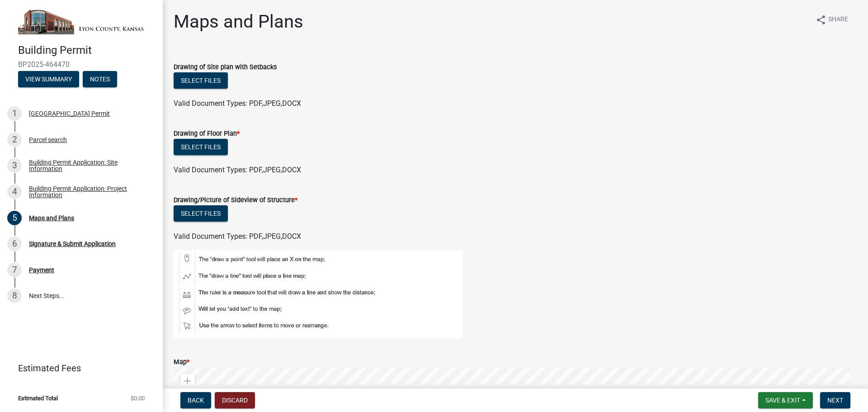
scroll to position [45, 0]
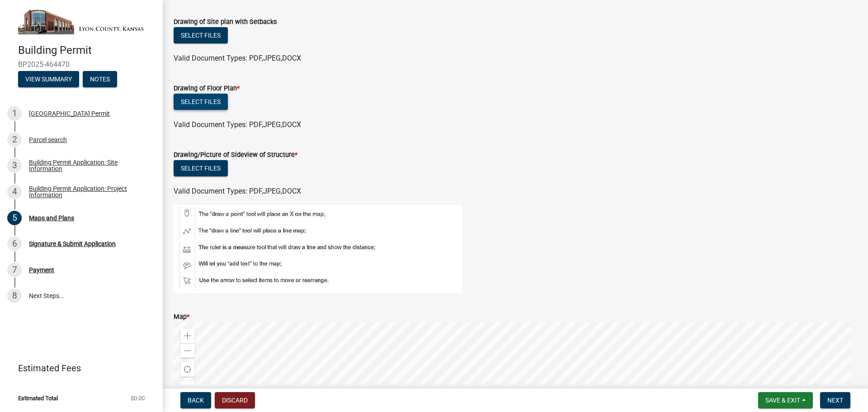
click at [200, 99] on button "Select files" at bounding box center [201, 102] width 54 height 16
click at [191, 101] on button "Select files" at bounding box center [201, 102] width 54 height 16
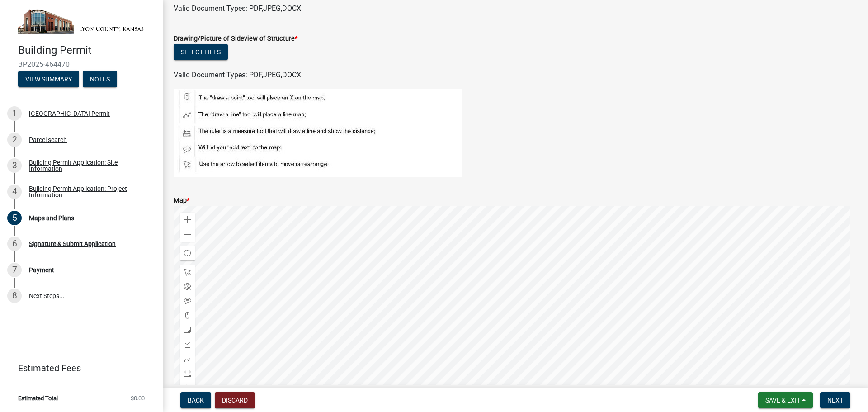
scroll to position [285, 0]
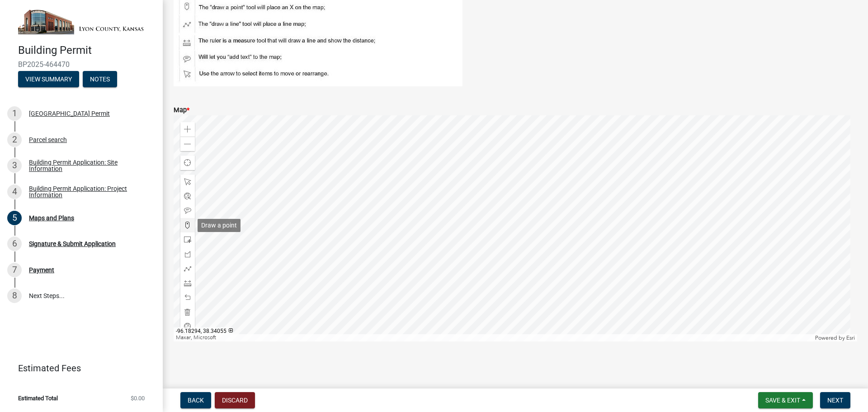
click at [185, 222] on span at bounding box center [187, 225] width 7 height 7
click at [565, 213] on div at bounding box center [516, 228] width 684 height 226
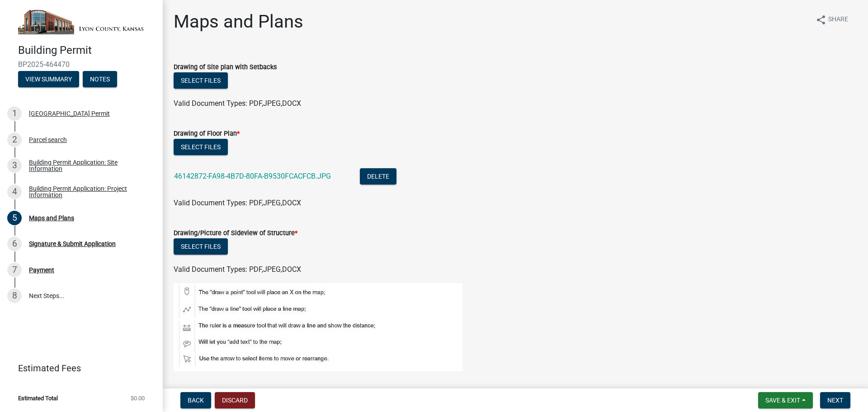
scroll to position [271, 0]
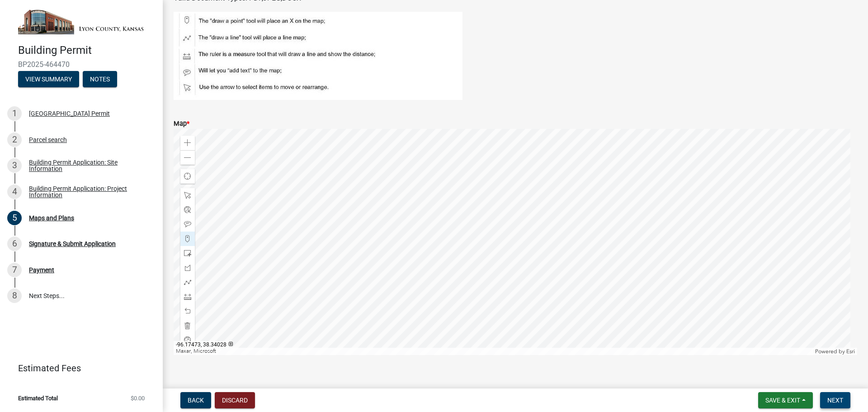
click at [842, 404] on span "Next" at bounding box center [836, 400] width 16 height 7
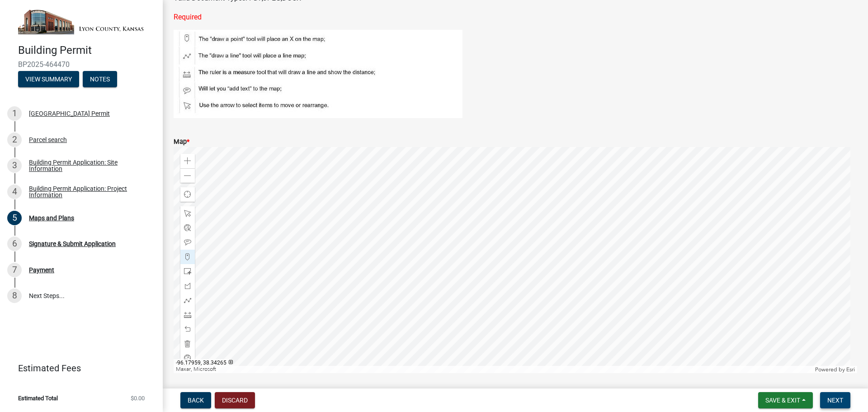
scroll to position [136, 0]
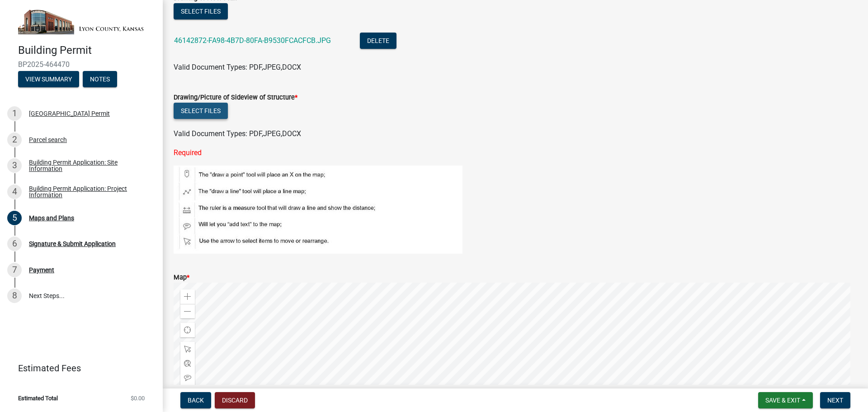
click at [202, 112] on button "Select files" at bounding box center [201, 111] width 54 height 16
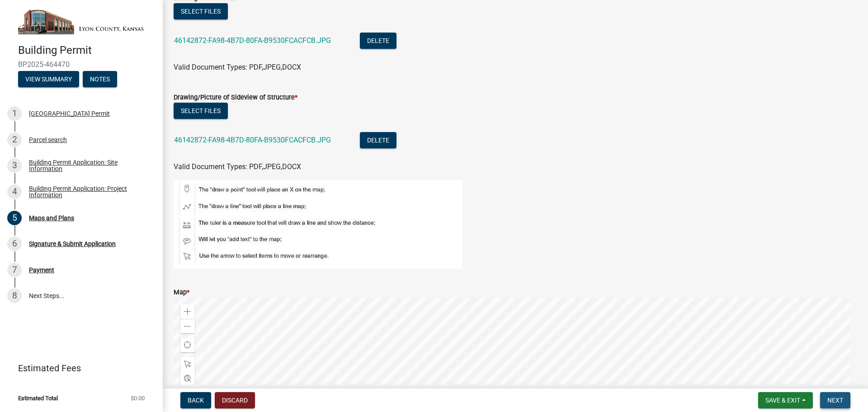
click at [833, 401] on span "Next" at bounding box center [836, 400] width 16 height 7
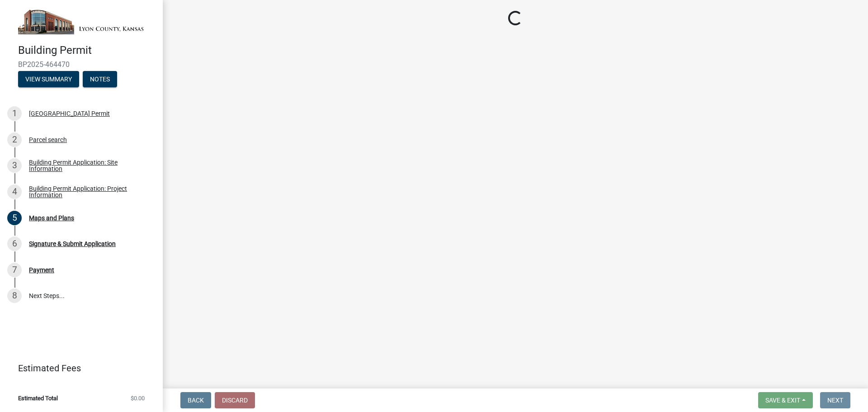
scroll to position [0, 0]
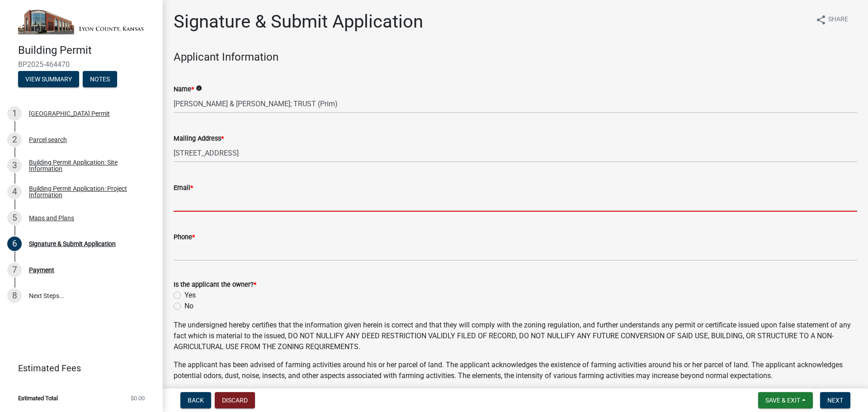
click at [213, 207] on input "Email *" at bounding box center [516, 202] width 684 height 19
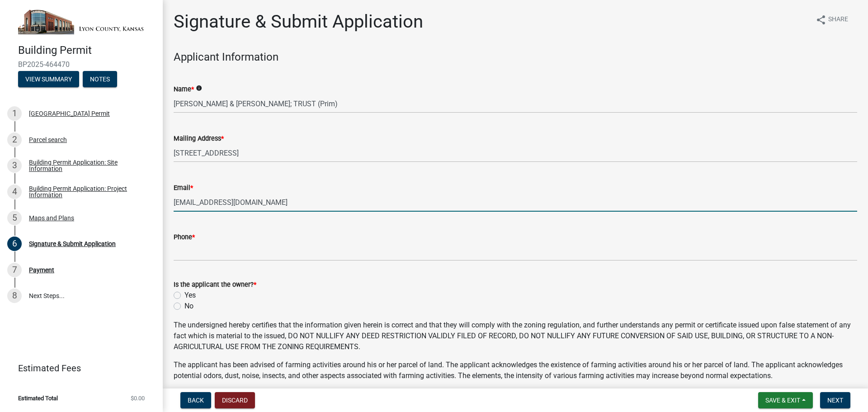
type input "[EMAIL_ADDRESS][DOMAIN_NAME]"
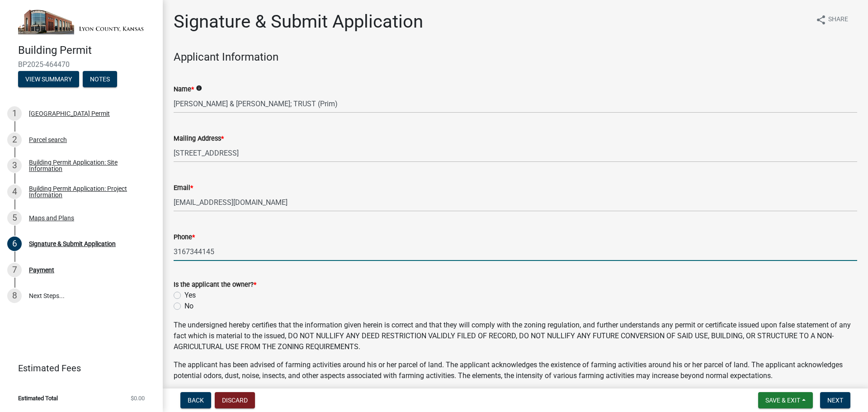
type input "3167344145"
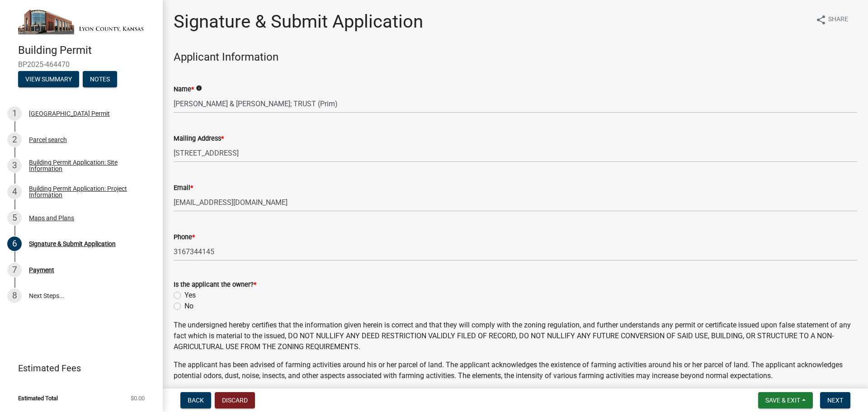
click at [205, 274] on form "Is the applicant the owner? * Yes No" at bounding box center [516, 289] width 684 height 43
click at [185, 295] on label "Yes" at bounding box center [190, 295] width 11 height 11
click at [185, 295] on input "Yes" at bounding box center [188, 293] width 6 height 6
radio input "true"
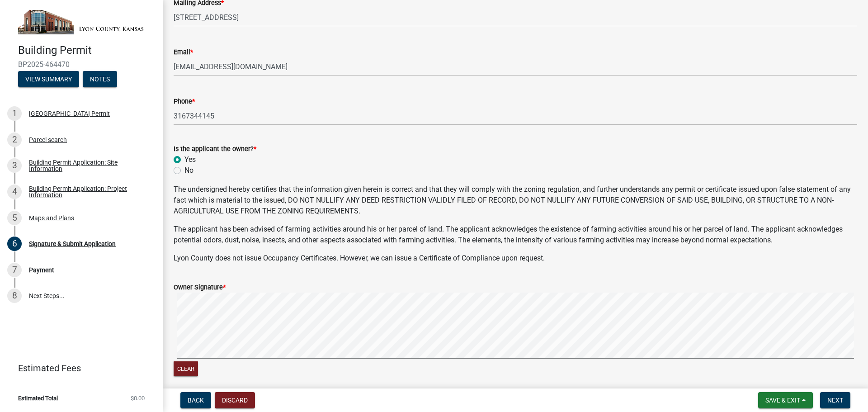
scroll to position [181, 0]
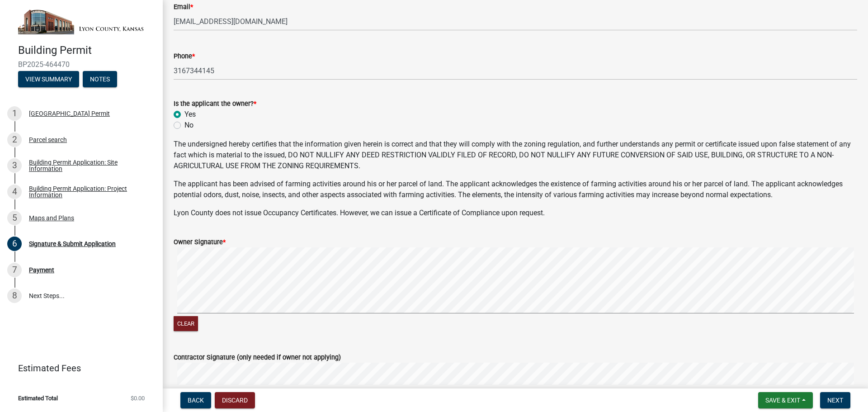
click at [375, 314] on signature-pad at bounding box center [516, 281] width 684 height 69
click at [186, 323] on button "Clear" at bounding box center [186, 323] width 24 height 15
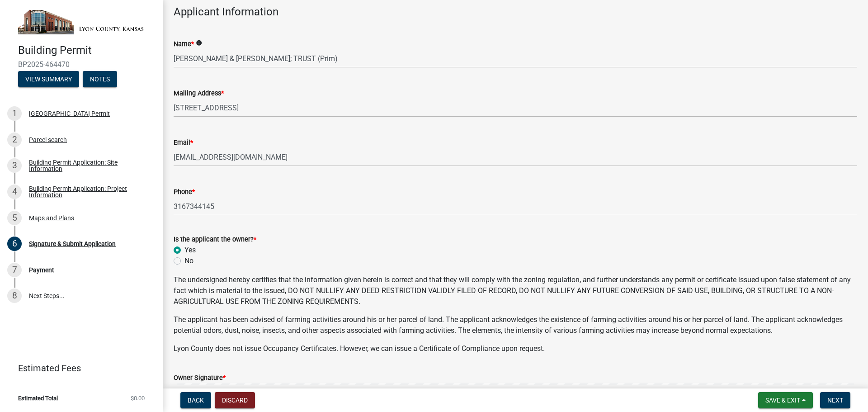
scroll to position [226, 0]
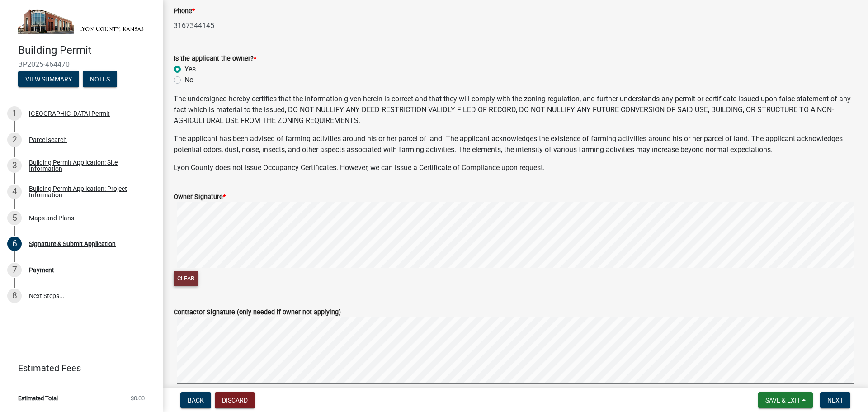
click at [183, 277] on button "Clear" at bounding box center [186, 278] width 24 height 15
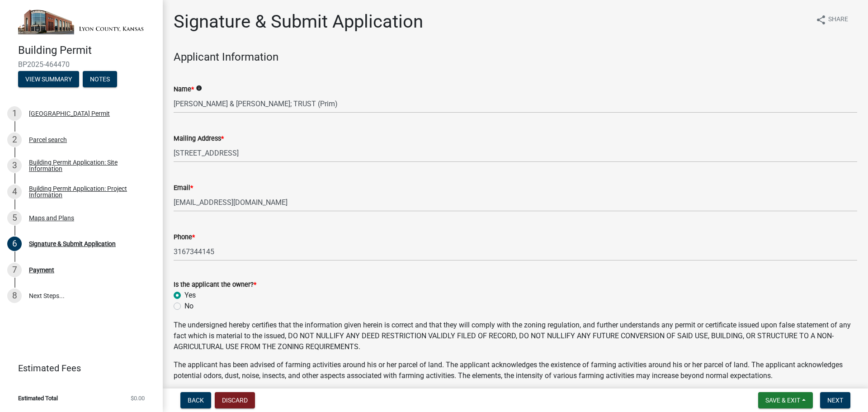
click at [199, 86] on icon "info" at bounding box center [199, 88] width 6 height 6
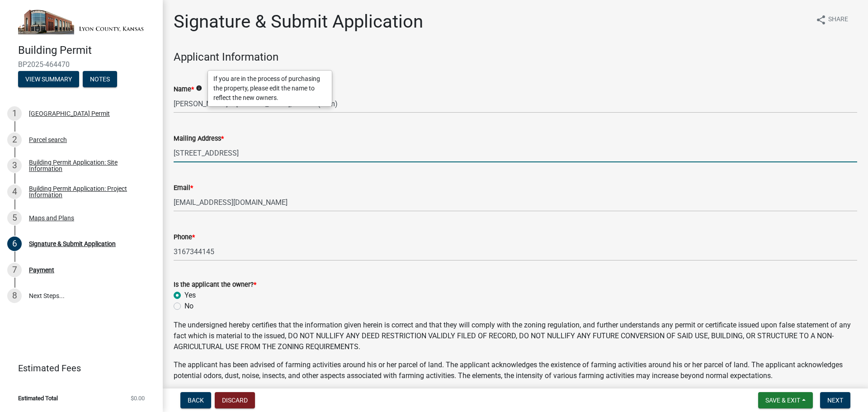
click at [256, 153] on input "[STREET_ADDRESS]" at bounding box center [516, 153] width 684 height 19
click at [222, 138] on span "*" at bounding box center [222, 139] width 3 height 8
click at [222, 144] on input "[STREET_ADDRESS]" at bounding box center [516, 153] width 684 height 19
click at [223, 137] on span "*" at bounding box center [222, 139] width 3 height 8
click at [223, 144] on input "[STREET_ADDRESS]" at bounding box center [516, 153] width 684 height 19
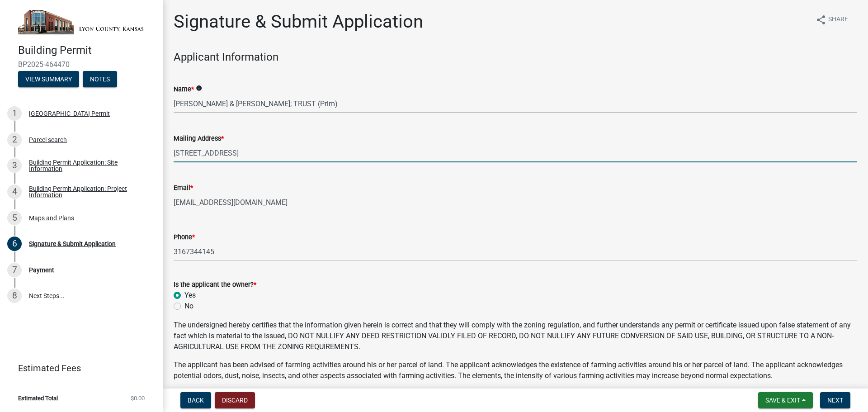
click at [223, 136] on span "*" at bounding box center [222, 139] width 3 height 8
click at [223, 144] on input "[STREET_ADDRESS]" at bounding box center [516, 153] width 684 height 19
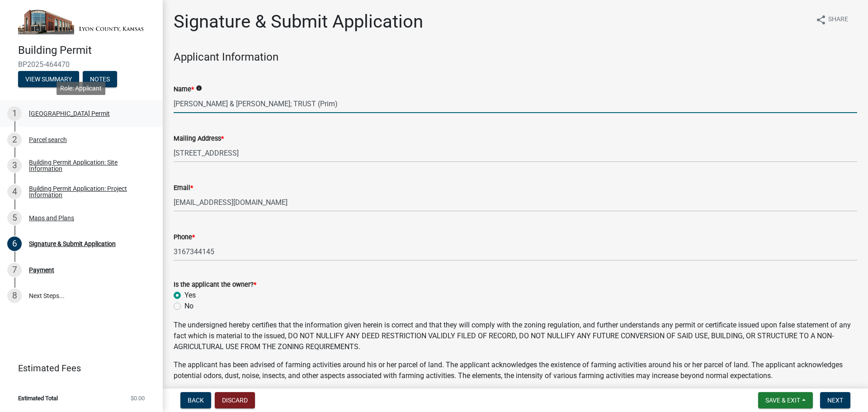
drag, startPoint x: 356, startPoint y: 100, endPoint x: 43, endPoint y: 114, distance: 312.8
click at [43, 114] on div "Building Permit BP2025-464470 View Summary Notes 1 [GEOGRAPHIC_DATA] Permit 2 P…" at bounding box center [434, 206] width 868 height 412
type input "[PERSON_NAME] & [PERSON_NAME]"
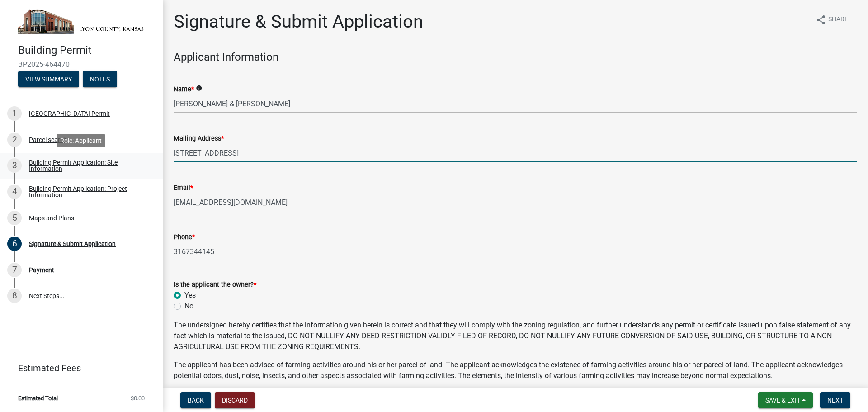
drag, startPoint x: 237, startPoint y: 153, endPoint x: 21, endPoint y: 168, distance: 216.7
click at [21, 168] on div "Building Permit BP2025-464470 View Summary Notes 1 [GEOGRAPHIC_DATA] Permit 2 P…" at bounding box center [434, 206] width 868 height 412
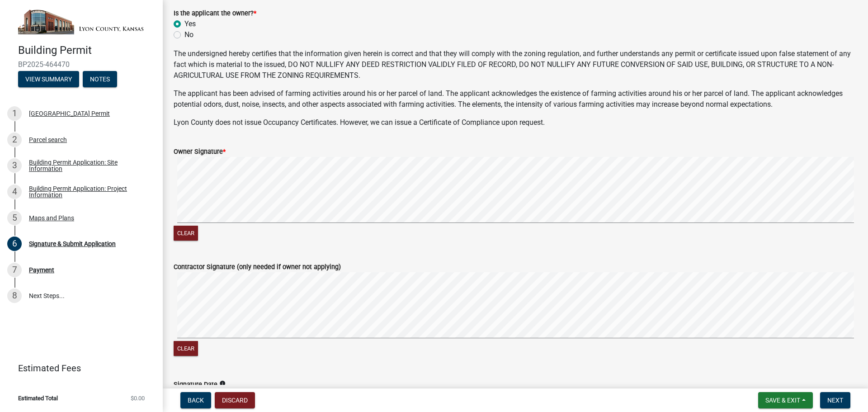
scroll to position [337, 0]
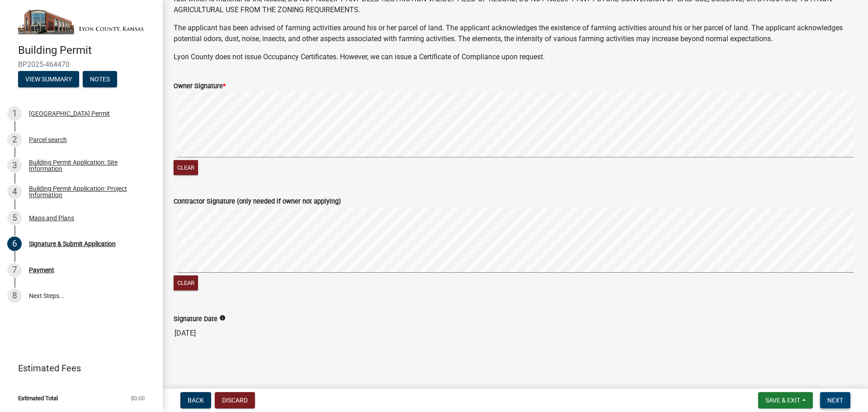
type input "[STREET_ADDRESS][PERSON_NAME]"
click at [829, 394] on button "Next" at bounding box center [835, 400] width 30 height 16
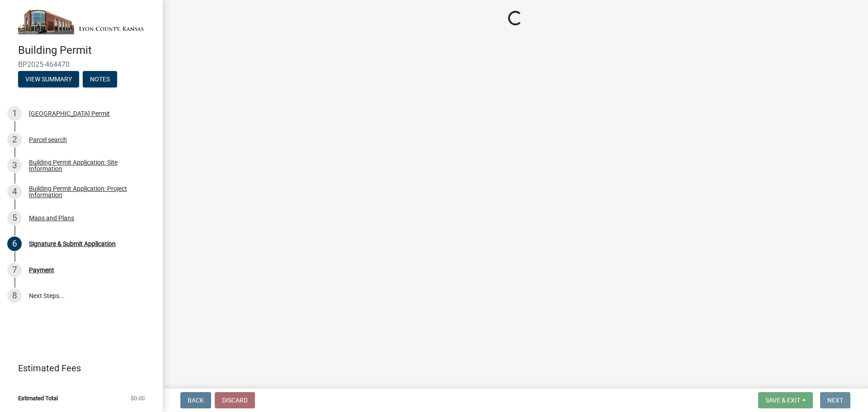
scroll to position [0, 0]
